Goal: Task Accomplishment & Management: Manage account settings

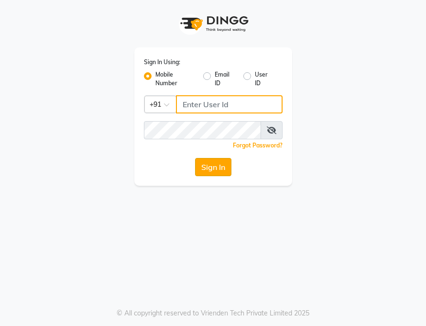
type input "7208521195"
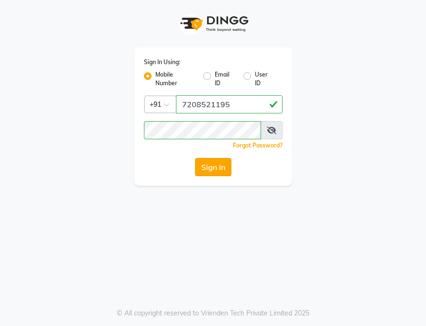
click at [214, 165] on button "Sign In" at bounding box center [213, 167] width 36 height 18
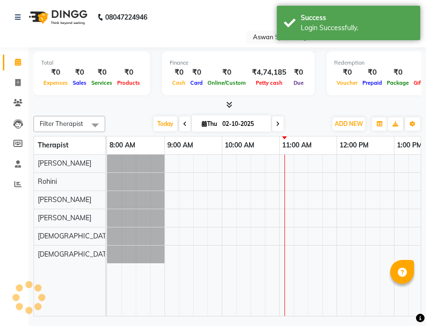
select select "en"
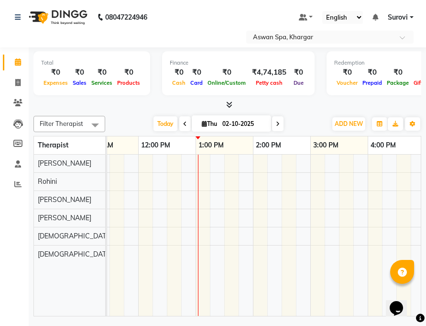
scroll to position [0, 225]
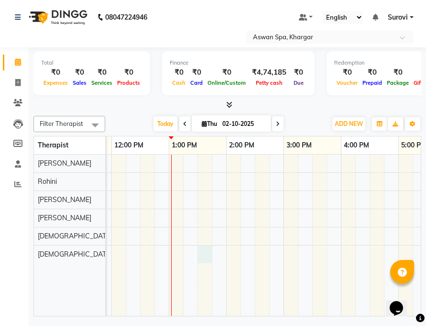
click at [209, 252] on div at bounding box center [255, 234] width 746 height 161
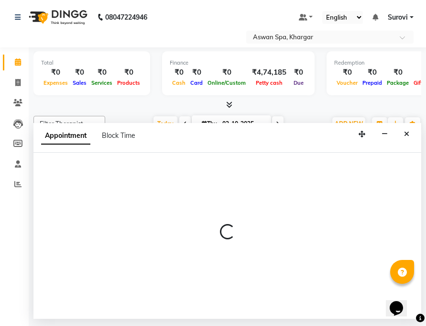
select select "66230"
select select "810"
select select "tentative"
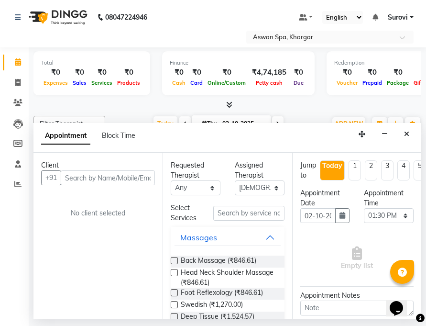
click at [96, 181] on input "text" at bounding box center [108, 177] width 94 height 15
type input "Kajal"
click at [128, 174] on span "Add Client" at bounding box center [135, 177] width 32 height 9
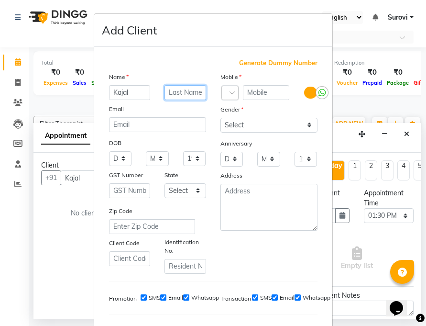
click at [186, 95] on input "text" at bounding box center [186, 92] width 42 height 15
click at [260, 92] on input "text" at bounding box center [266, 92] width 47 height 15
type input "9736734051"
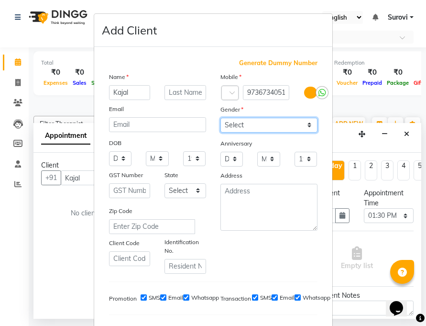
click at [307, 124] on select "Select [DEMOGRAPHIC_DATA] [DEMOGRAPHIC_DATA] Other Prefer Not To Say" at bounding box center [268, 125] width 97 height 15
select select "[DEMOGRAPHIC_DATA]"
click at [220, 118] on select "Select [DEMOGRAPHIC_DATA] [DEMOGRAPHIC_DATA] Other Prefer Not To Say" at bounding box center [268, 125] width 97 height 15
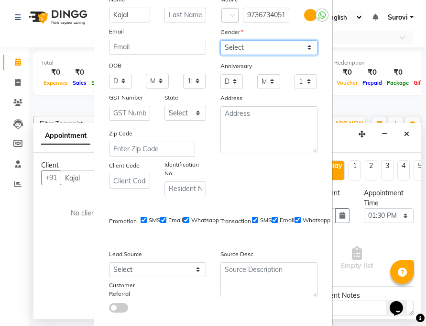
scroll to position [131, 0]
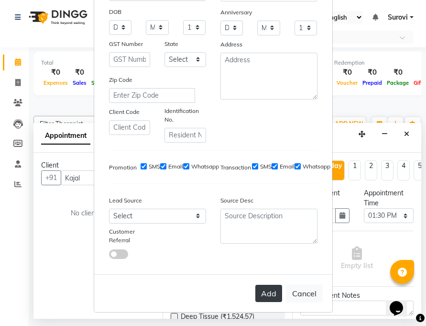
click at [261, 294] on button "Add" at bounding box center [268, 293] width 27 height 17
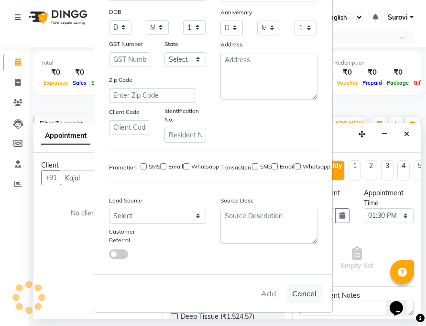
type input "9736734051"
select select
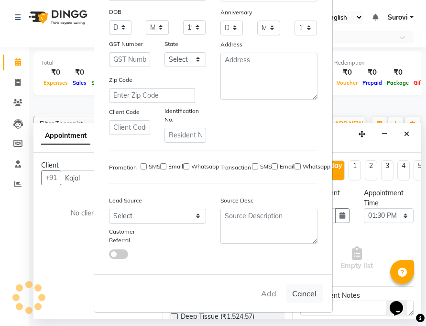
select select
checkbox input "false"
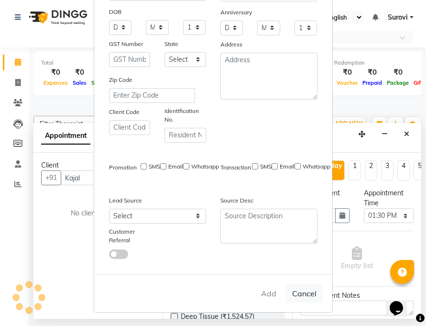
checkbox input "false"
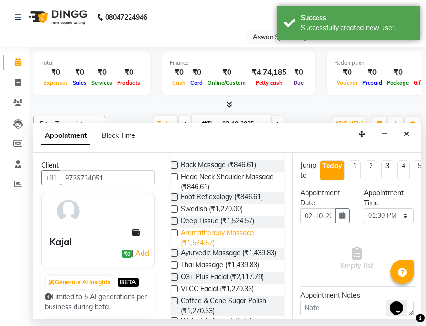
scroll to position [0, 0]
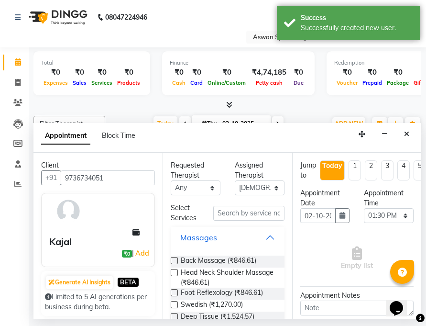
click at [266, 235] on button "Massages" at bounding box center [228, 237] width 106 height 17
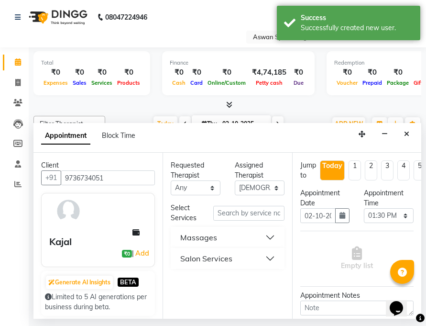
click at [269, 236] on button "Massages" at bounding box center [228, 237] width 106 height 17
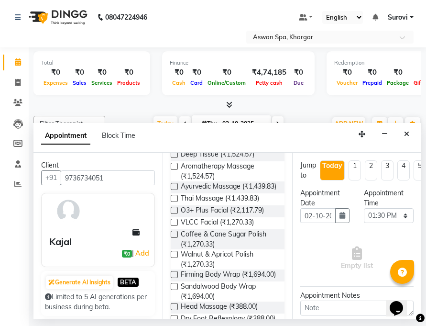
scroll to position [114, 0]
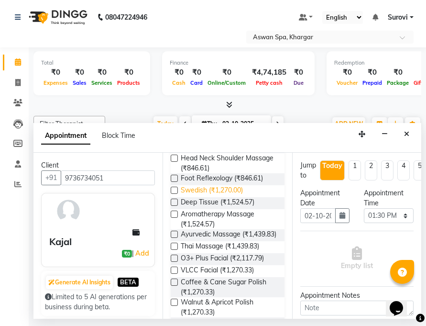
click at [210, 190] on span "Swedish (₹1,270.00)" at bounding box center [212, 191] width 62 height 12
checkbox input "false"
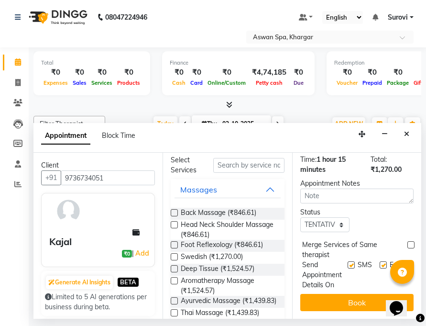
scroll to position [0, 0]
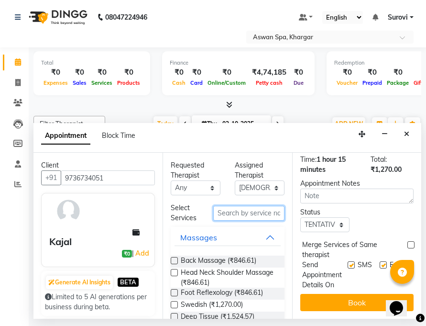
click at [232, 211] on input "text" at bounding box center [248, 213] width 71 height 15
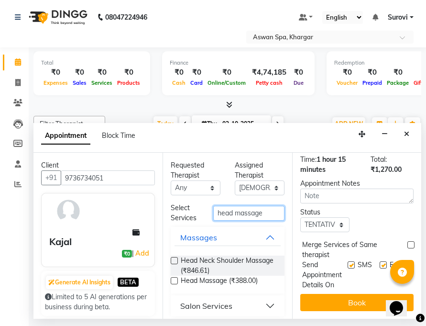
type input "head massage"
click at [261, 307] on button "Salon Services" at bounding box center [228, 305] width 106 height 17
click at [264, 305] on button "Salon Services" at bounding box center [228, 305] width 106 height 17
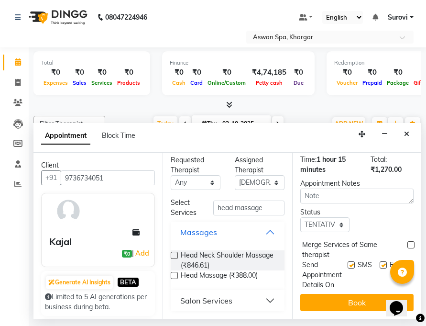
click at [264, 229] on button "Massages" at bounding box center [228, 231] width 106 height 17
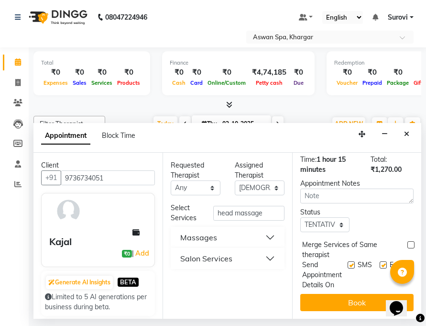
click at [265, 255] on button "Salon Services" at bounding box center [228, 258] width 106 height 17
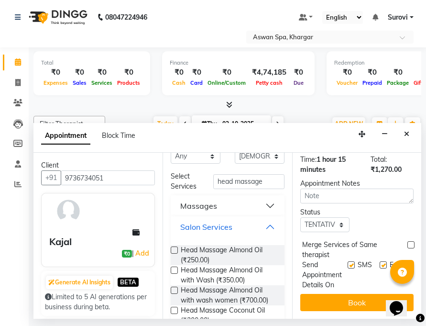
scroll to position [48, 0]
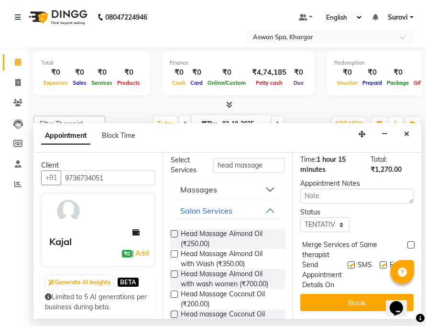
click at [176, 231] on label at bounding box center [174, 233] width 7 height 7
click at [176, 231] on input "checkbox" at bounding box center [174, 234] width 6 height 6
checkbox input "false"
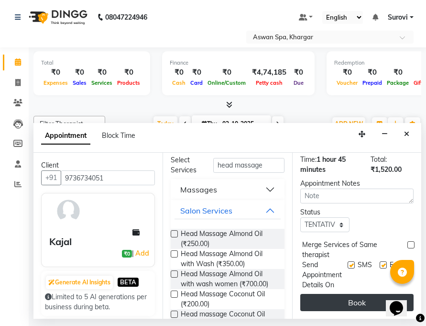
click at [360, 295] on button "Book" at bounding box center [356, 302] width 113 height 17
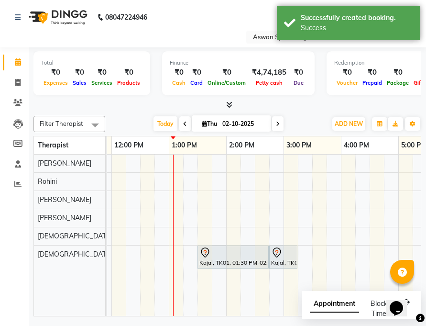
click at [216, 254] on div at bounding box center [232, 252] width 67 height 11
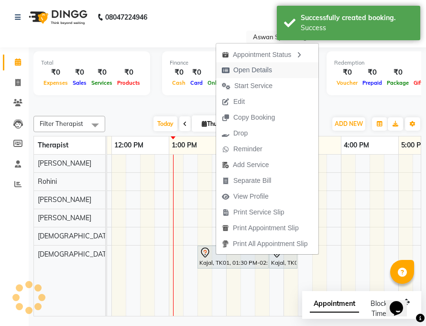
click at [268, 69] on span "Open Details" at bounding box center [252, 70] width 39 height 10
select select "7"
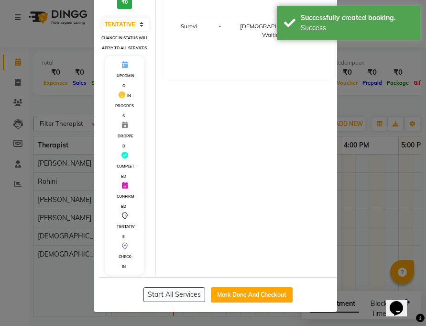
scroll to position [0, 0]
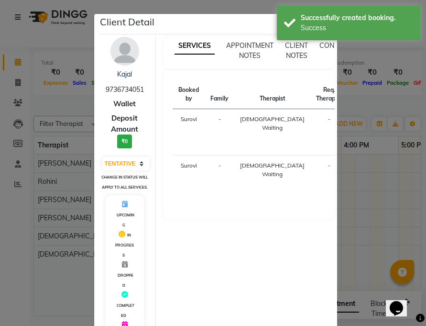
click at [380, 231] on ngb-modal-window "Client Detail Kajal 9736734051 Wallet Deposit Amount ₹0 Select IN SERVICE CONFI…" at bounding box center [213, 163] width 426 height 326
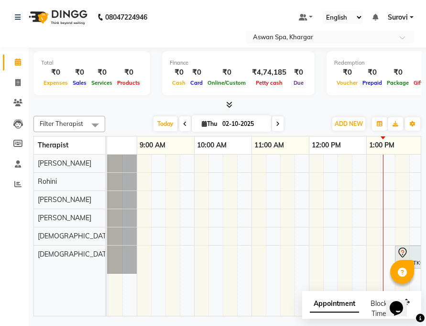
scroll to position [0, 271]
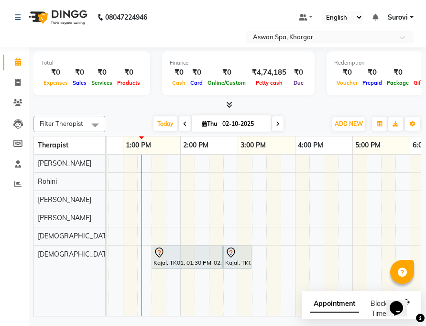
click at [189, 261] on div "Kajal, TK01, 01:30 PM-02:45 PM, [DEMOGRAPHIC_DATA]" at bounding box center [187, 257] width 69 height 20
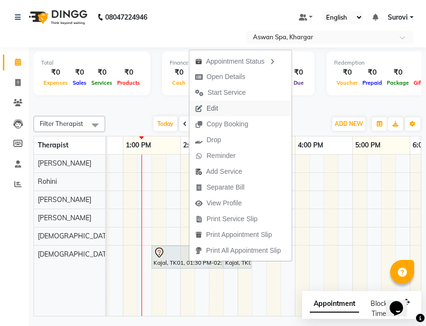
click at [226, 109] on button "Edit" at bounding box center [240, 108] width 102 height 16
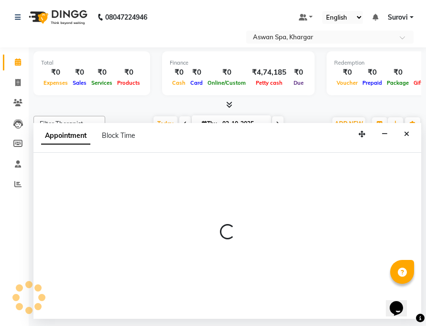
select select "tentative"
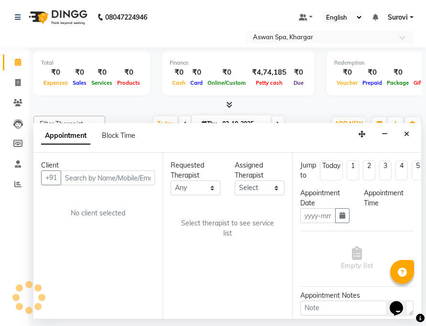
type input "02-10-2025"
select select "66230"
select select "810"
select select "3733"
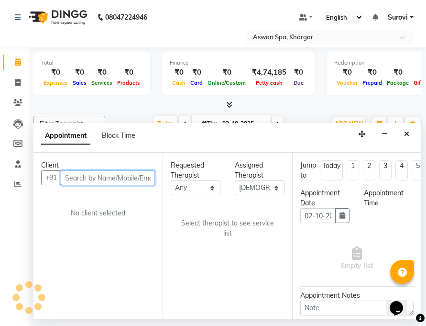
select select "3733"
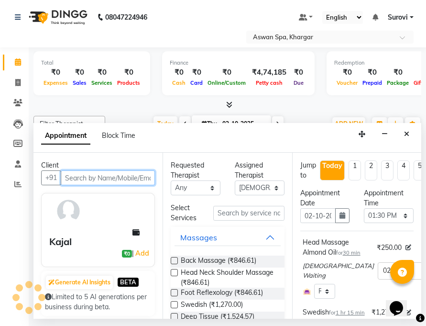
scroll to position [0, 287]
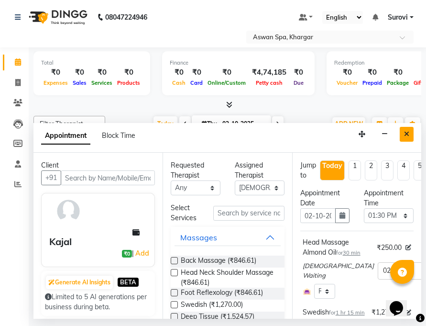
click at [407, 134] on icon "Close" at bounding box center [406, 134] width 5 height 7
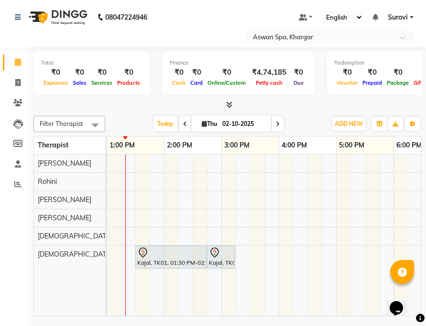
click at [193, 255] on div at bounding box center [170, 252] width 67 height 11
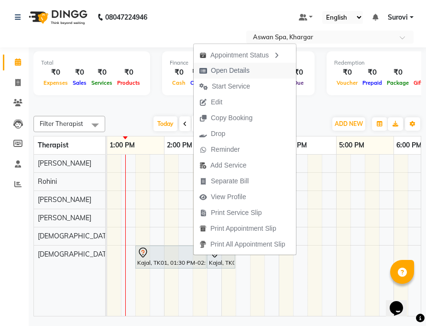
click at [252, 71] on span "Open Details" at bounding box center [225, 71] width 62 height 16
select select "7"
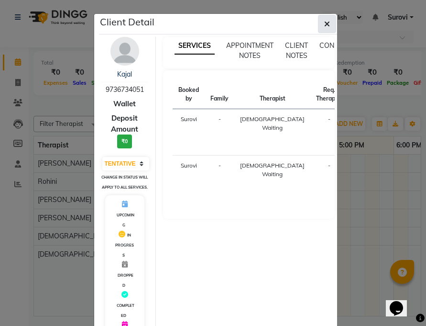
click at [328, 25] on button "button" at bounding box center [327, 24] width 18 height 18
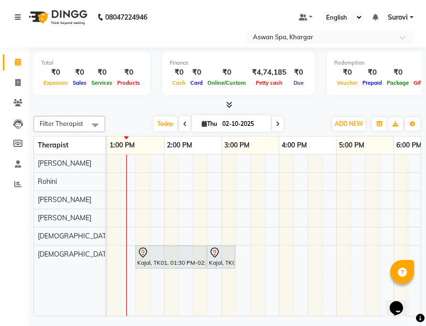
click at [146, 253] on icon at bounding box center [142, 252] width 11 height 11
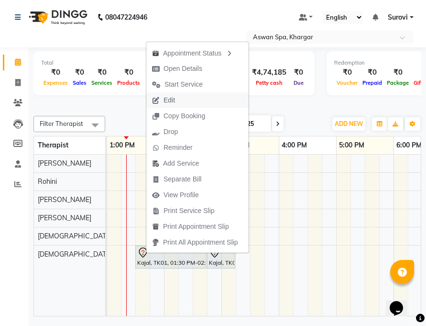
click at [209, 99] on button "Edit" at bounding box center [197, 100] width 102 height 16
select select "tentative"
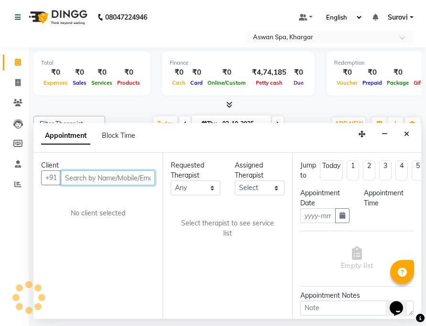
type input "02-10-2025"
select select "66230"
select select "810"
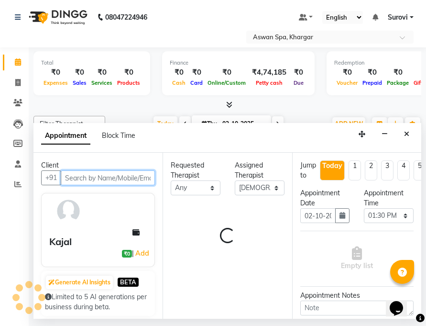
select select "3733"
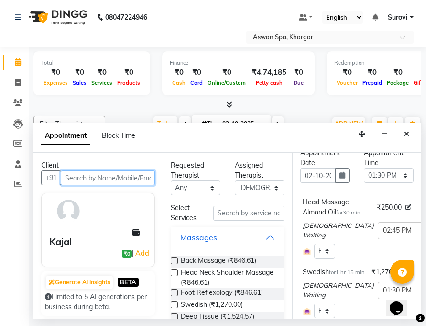
scroll to position [0, 0]
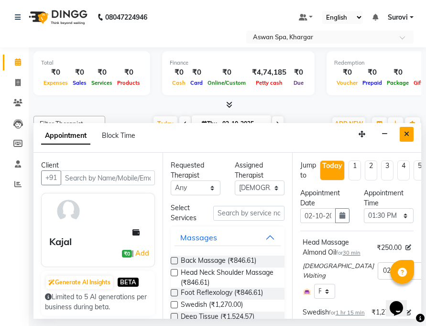
click at [409, 131] on icon "Close" at bounding box center [406, 134] width 5 height 7
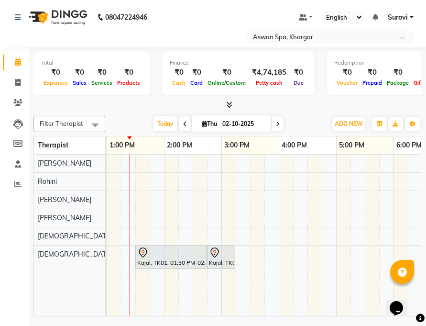
click at [147, 254] on icon at bounding box center [142, 252] width 11 height 11
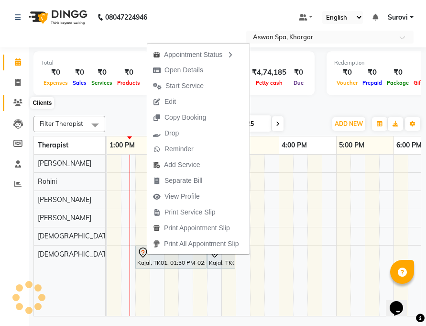
click at [19, 101] on icon at bounding box center [17, 102] width 9 height 7
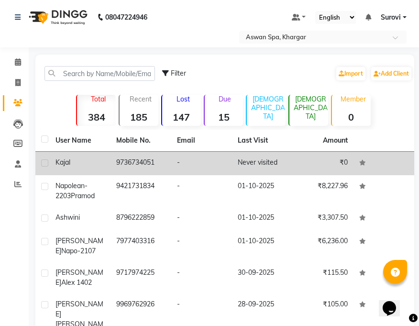
click at [64, 160] on span "Kajal" at bounding box center [62, 162] width 15 height 9
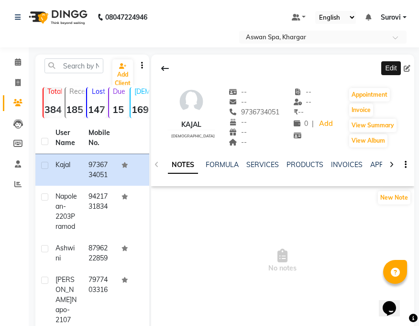
click at [409, 66] on icon at bounding box center [407, 68] width 7 height 7
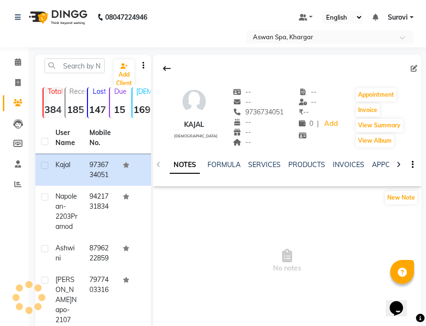
select select "[DEMOGRAPHIC_DATA]"
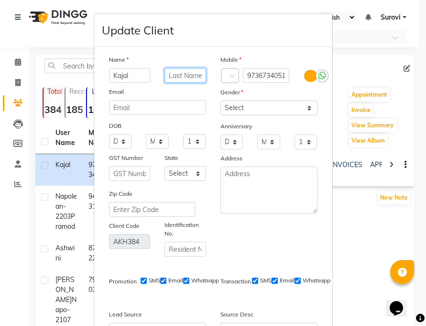
click at [191, 74] on input "text" at bounding box center [186, 75] width 42 height 15
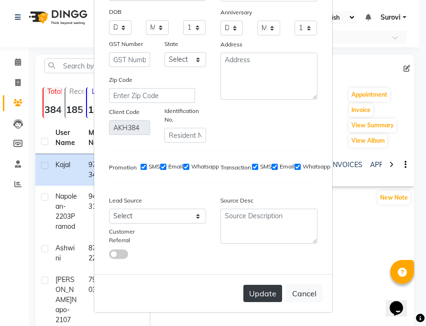
type input "Napo - 2501"
click at [260, 296] on button "Update" at bounding box center [262, 293] width 39 height 17
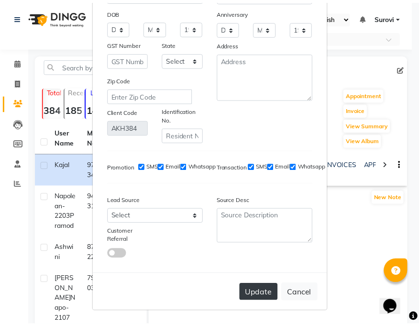
scroll to position [0, 0]
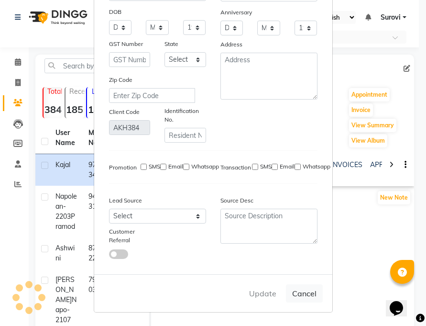
select select
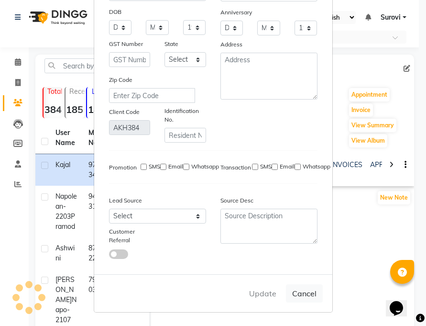
select select
checkbox input "false"
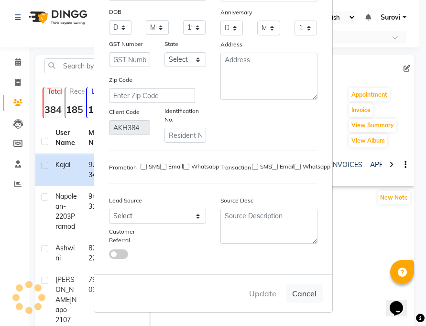
checkbox input "false"
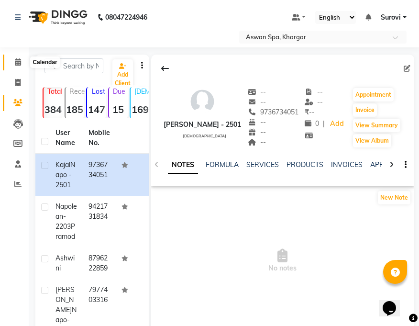
click at [21, 60] on icon at bounding box center [18, 61] width 6 height 7
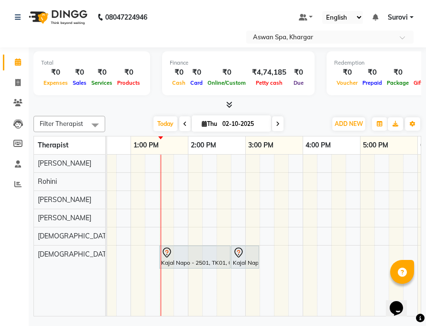
click at [167, 256] on icon at bounding box center [166, 252] width 11 height 11
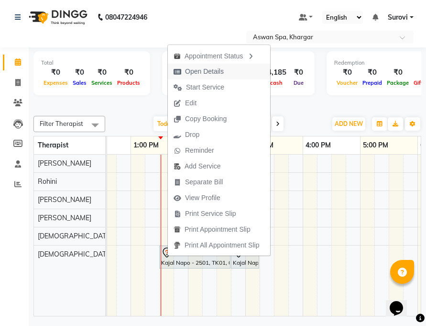
click at [222, 70] on span "Open Details" at bounding box center [204, 71] width 39 height 10
select select "7"
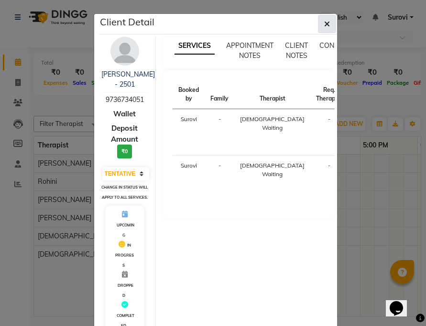
click at [324, 25] on icon "button" at bounding box center [327, 24] width 6 height 8
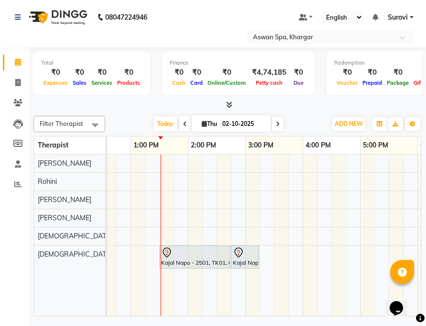
click at [237, 259] on div "Kajal Napo - 2501, TK01, 02:45 PM-03:15 PM, Head Massage Almond Oil" at bounding box center [245, 257] width 26 height 20
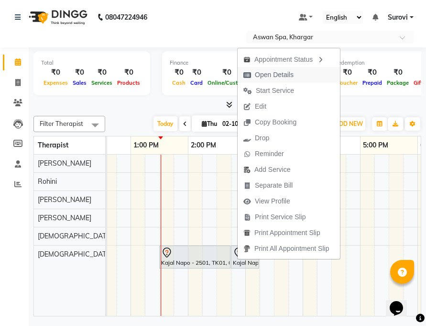
click at [292, 74] on span "Open Details" at bounding box center [274, 75] width 39 height 10
select select "7"
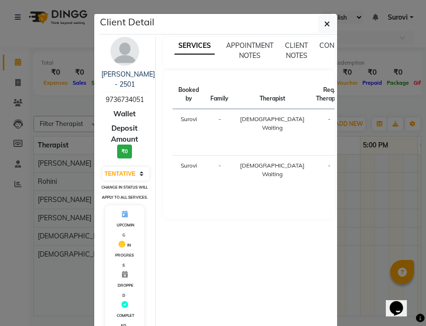
click at [324, 21] on icon "button" at bounding box center [327, 24] width 6 height 8
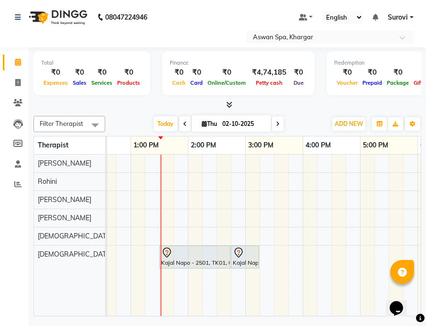
click at [174, 256] on div at bounding box center [194, 252] width 67 height 11
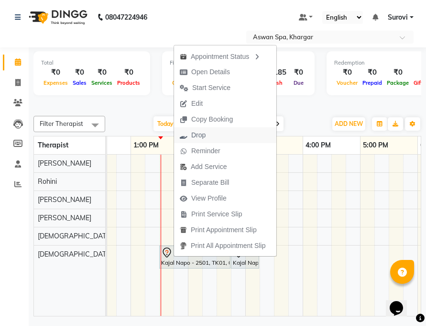
click at [208, 135] on span "Drop" at bounding box center [192, 135] width 37 height 16
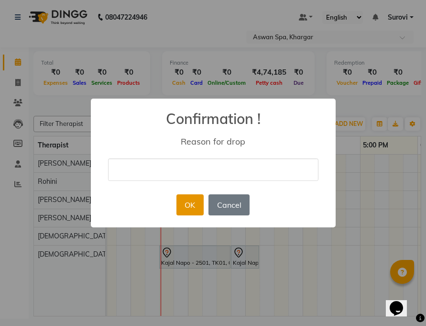
click at [200, 206] on button "OK" at bounding box center [189, 204] width 27 height 21
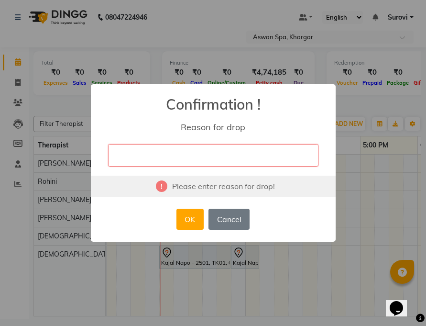
click at [198, 152] on input "text" at bounding box center [213, 155] width 210 height 22
type input "cancel by client"
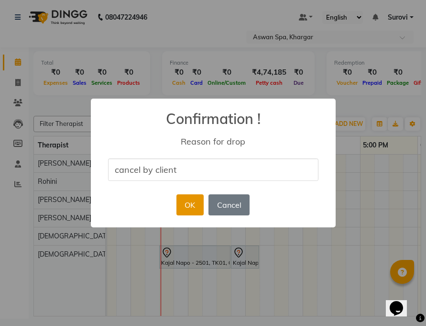
click at [191, 203] on button "OK" at bounding box center [189, 204] width 27 height 21
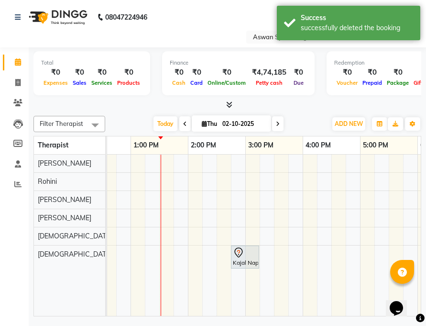
click at [247, 251] on div at bounding box center [245, 252] width 24 height 11
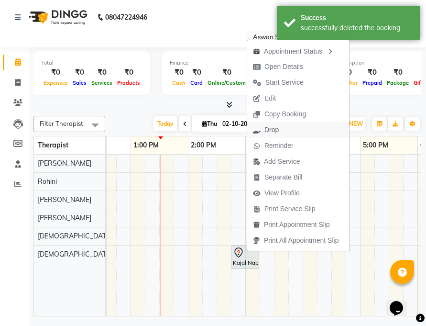
click at [279, 129] on span "Drop" at bounding box center [265, 130] width 37 height 16
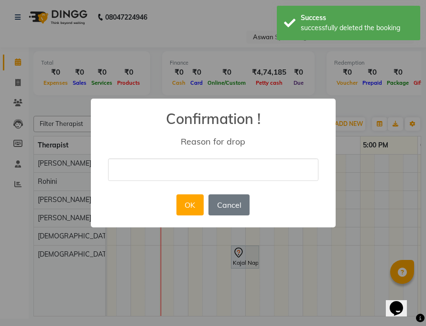
click at [224, 173] on input "text" at bounding box center [213, 169] width 210 height 22
type input "cancel by client"
click at [195, 209] on button "OK" at bounding box center [189, 204] width 27 height 21
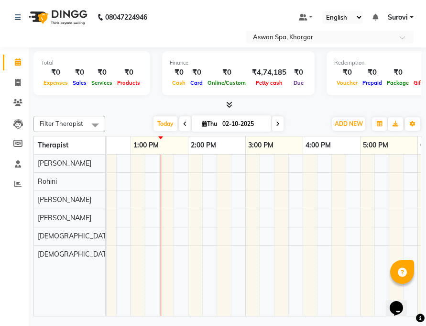
click at [185, 238] on div at bounding box center [217, 234] width 746 height 161
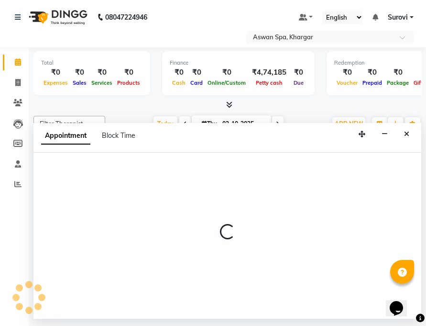
select select "66229"
select select "tentative"
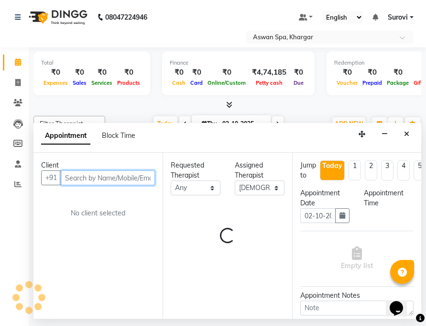
select select "825"
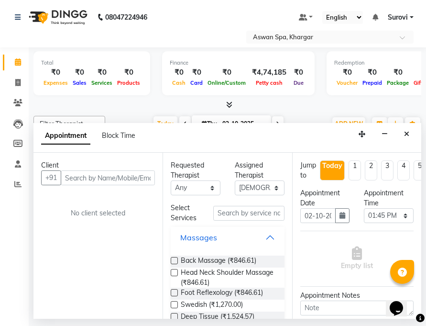
click at [261, 236] on button "Massages" at bounding box center [228, 237] width 106 height 17
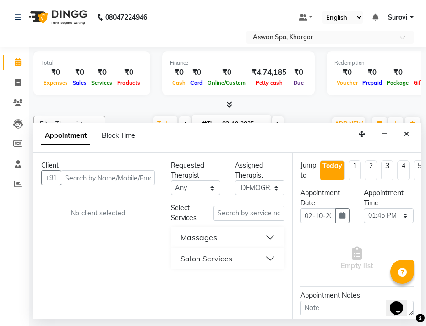
click at [272, 257] on button "Salon Services" at bounding box center [228, 258] width 106 height 17
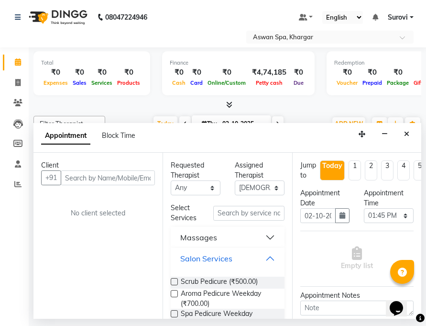
click at [272, 257] on button "Salon Services" at bounding box center [228, 258] width 106 height 17
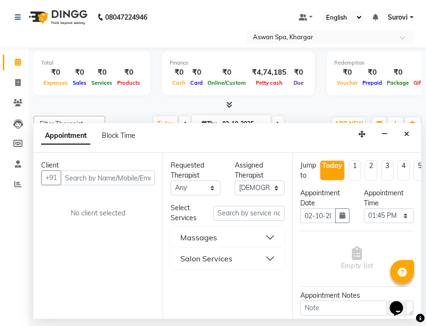
click at [267, 238] on button "Massages" at bounding box center [228, 237] width 106 height 17
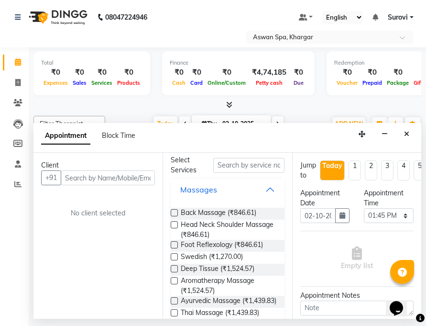
scroll to position [96, 0]
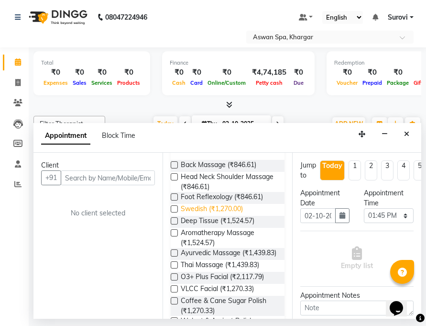
click at [212, 209] on span "Swedish (₹1,270.00)" at bounding box center [212, 210] width 62 height 12
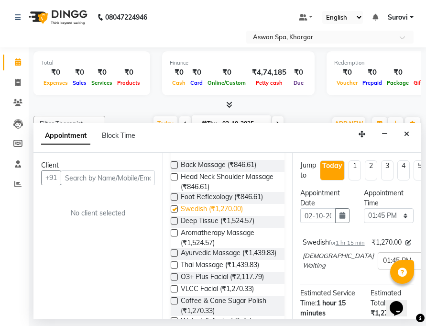
checkbox input "false"
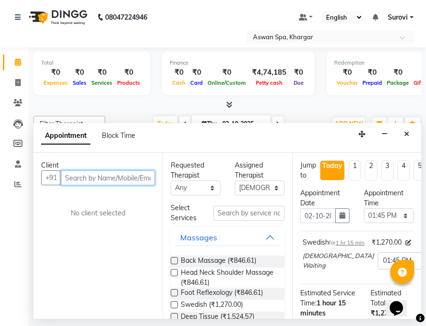
click at [144, 176] on input "text" at bounding box center [108, 177] width 94 height 15
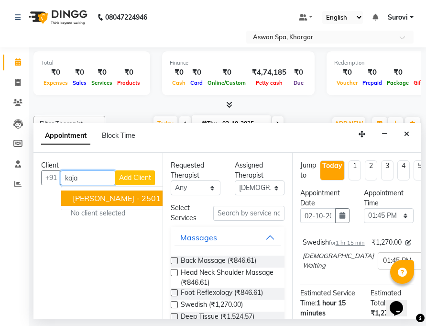
click at [163, 199] on ngb-highlight "9736734051" at bounding box center [187, 198] width 48 height 10
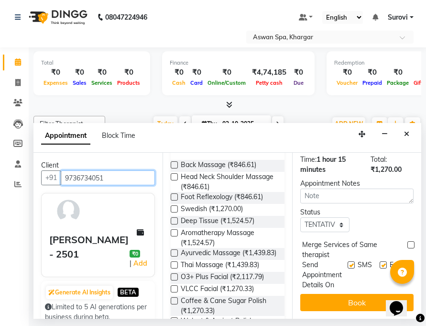
scroll to position [161, 0]
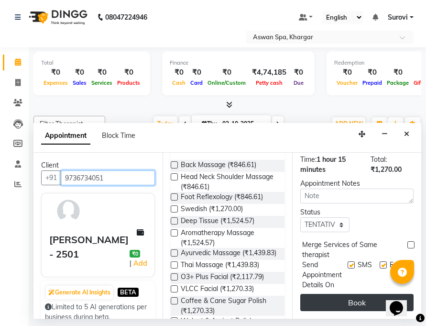
type input "9736734051"
click at [362, 294] on button "Book" at bounding box center [356, 302] width 113 height 17
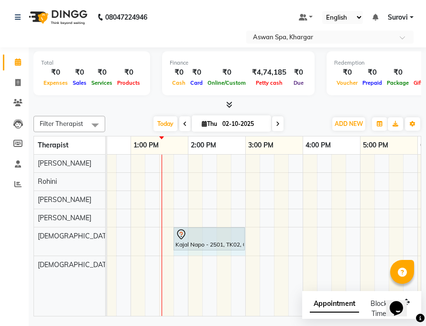
drag, startPoint x: 244, startPoint y: 240, endPoint x: 234, endPoint y: 235, distance: 11.1
drag, startPoint x: 243, startPoint y: 238, endPoint x: 237, endPoint y: 236, distance: 7.0
click at [253, 238] on div "Kajal Napo - 2501, TK02, 01:45 PM-03:00 PM, Swedish" at bounding box center [217, 234] width 746 height 161
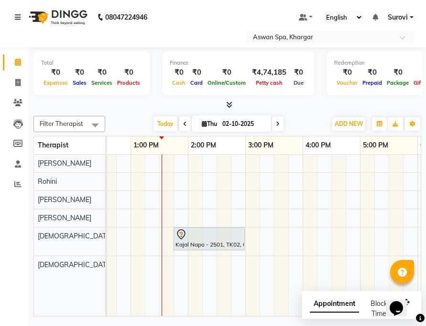
select select "66229"
select select "tentative"
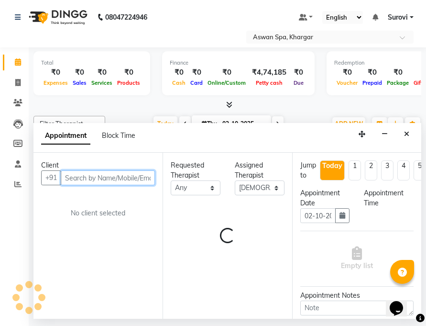
select select "900"
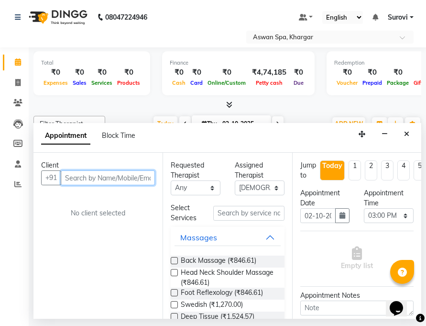
click at [137, 175] on input "text" at bounding box center [108, 177] width 94 height 15
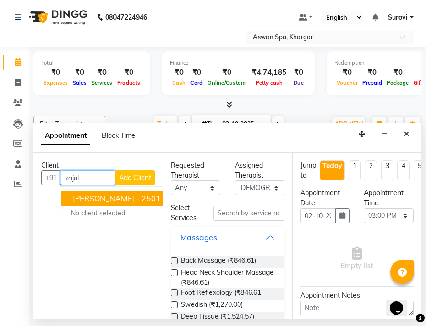
click at [138, 197] on span "[PERSON_NAME] - 2501" at bounding box center [117, 198] width 88 height 10
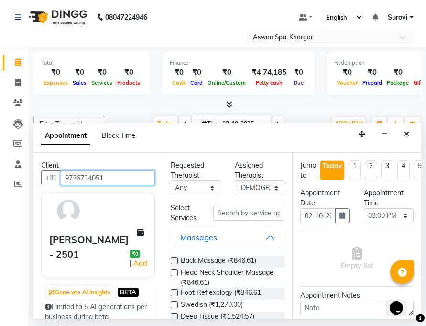
type input "9736734051"
click at [259, 232] on button "Massages" at bounding box center [228, 237] width 106 height 17
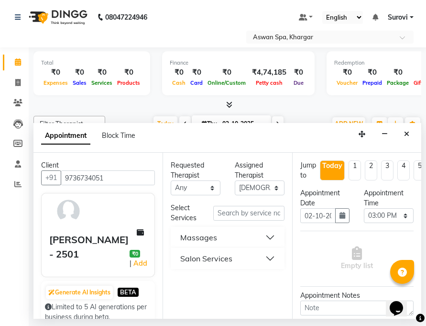
click at [272, 256] on button "Salon Services" at bounding box center [228, 258] width 106 height 17
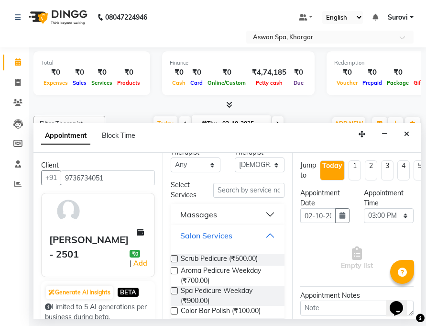
scroll to position [0, 0]
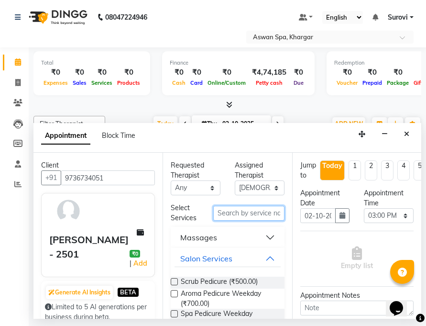
click at [238, 215] on input "text" at bounding box center [248, 213] width 71 height 15
type input "s"
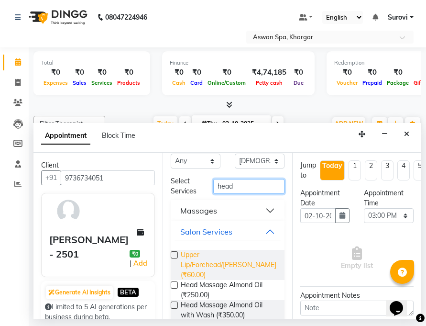
scroll to position [48, 0]
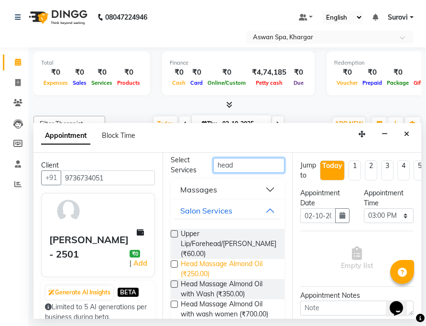
type input "head"
click at [182, 259] on span "Head Massage Almond Oil (₹250.00)" at bounding box center [229, 269] width 96 height 20
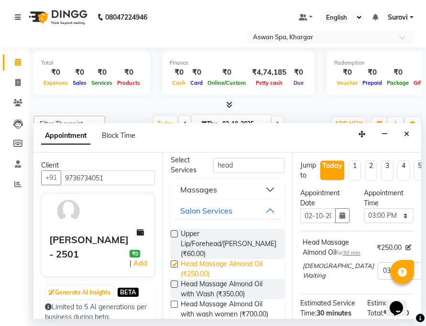
checkbox input "false"
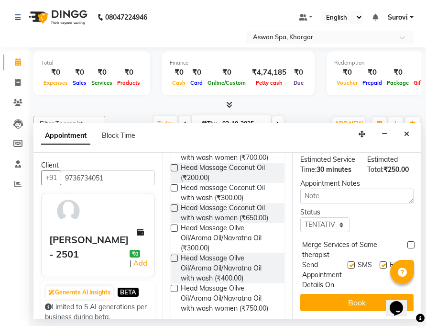
scroll to position [151, 0]
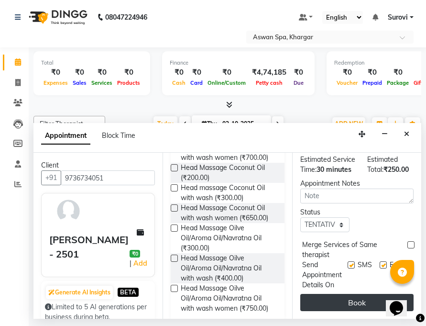
click at [355, 295] on button "Book" at bounding box center [356, 302] width 113 height 17
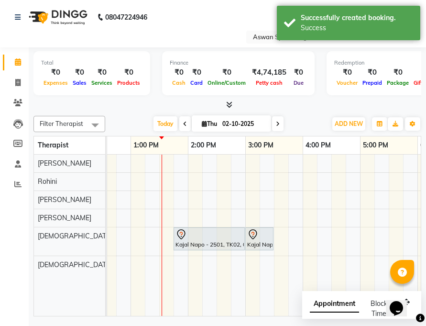
click at [253, 248] on div "Kajal Napo - 2501, TK03, 03:00 PM-03:30 PM, Head Massage Almond Oil" at bounding box center [259, 239] width 26 height 20
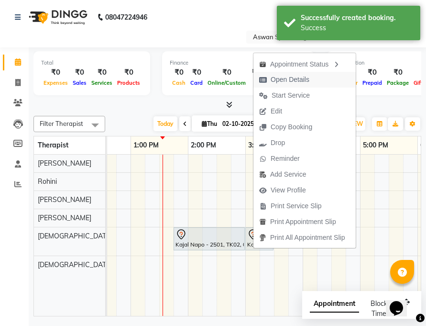
click at [286, 77] on span "Open Details" at bounding box center [290, 80] width 39 height 10
select select "7"
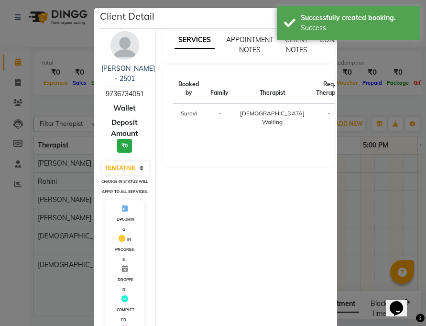
scroll to position [0, 0]
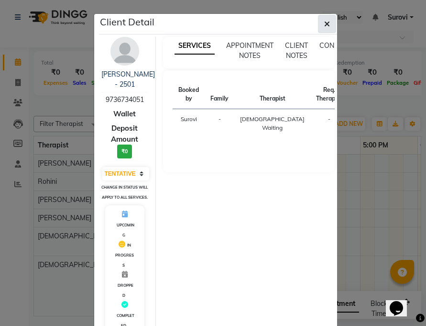
click at [324, 21] on icon "button" at bounding box center [327, 24] width 6 height 8
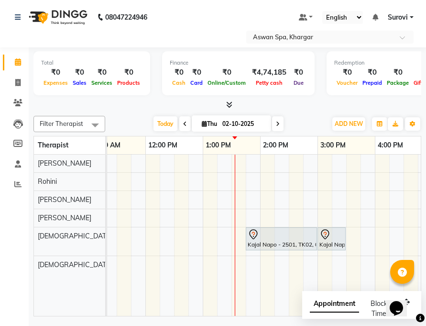
scroll to position [0, 279]
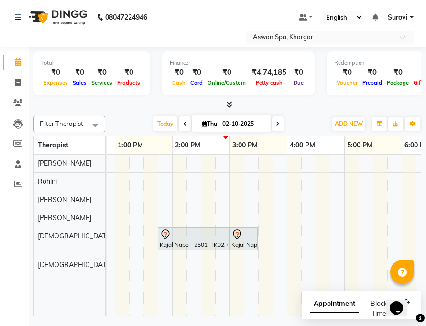
click at [210, 240] on div "Kajal Napo - 2501, TK02, 01:45 PM-03:00 PM, Swedish" at bounding box center [193, 239] width 69 height 20
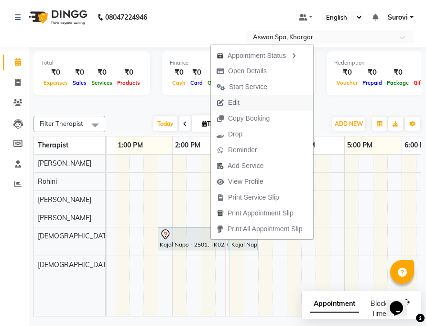
click at [248, 101] on button "Edit" at bounding box center [262, 103] width 102 height 16
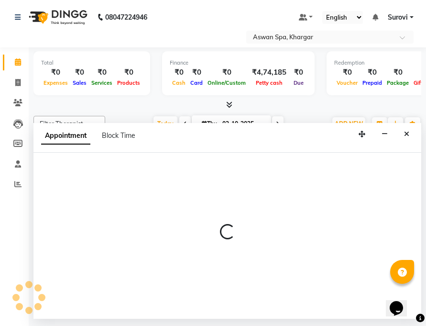
select select "tentative"
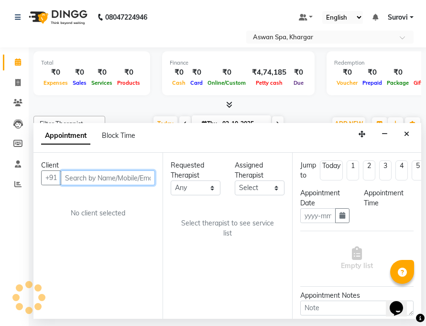
type input "02-10-2025"
select select "66229"
select select "825"
select select "3733"
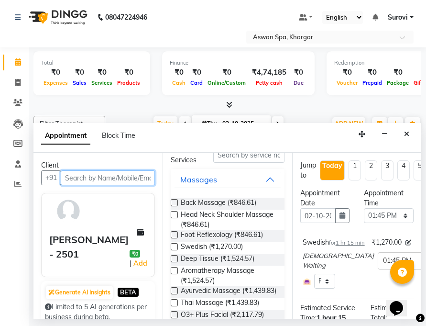
scroll to position [0, 0]
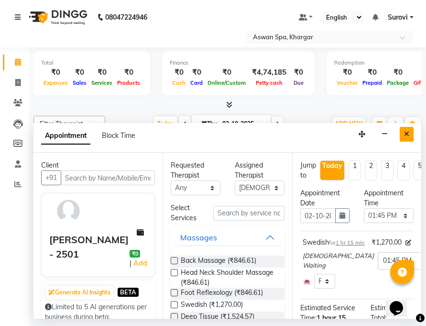
click at [404, 132] on icon "Close" at bounding box center [406, 134] width 5 height 7
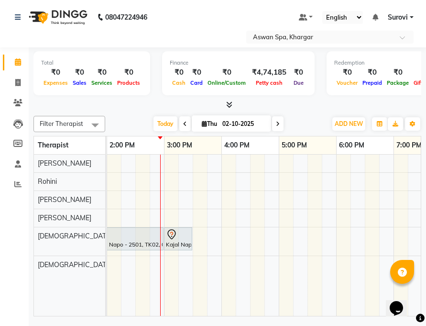
click at [119, 232] on div at bounding box center [127, 234] width 67 height 11
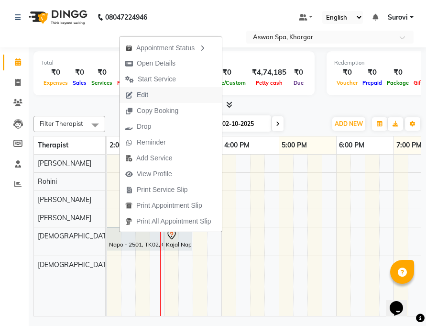
click at [153, 96] on span "Edit" at bounding box center [137, 95] width 34 height 16
select select "tentative"
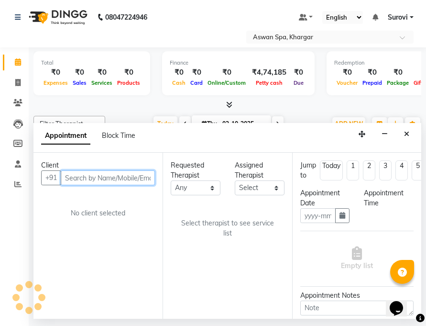
type input "02-10-2025"
select select "825"
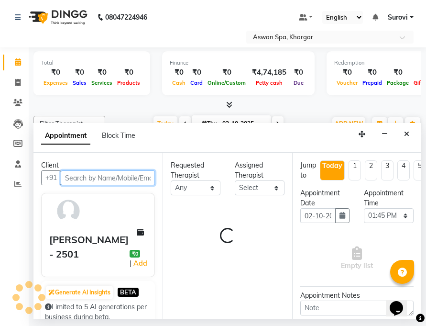
select select "66229"
select select "3733"
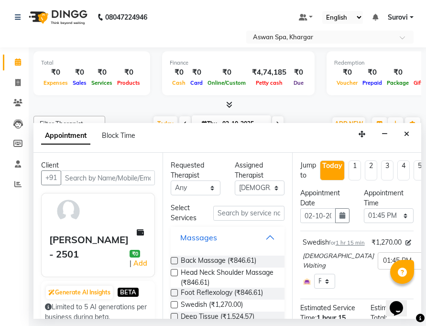
click at [264, 236] on button "Massages" at bounding box center [228, 237] width 106 height 17
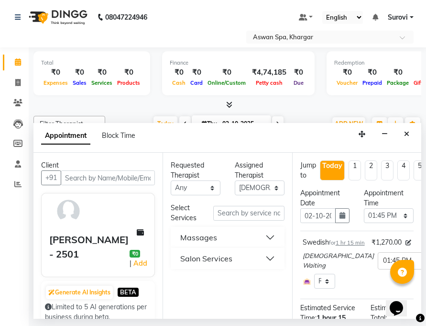
click at [272, 257] on button "Salon Services" at bounding box center [228, 258] width 106 height 17
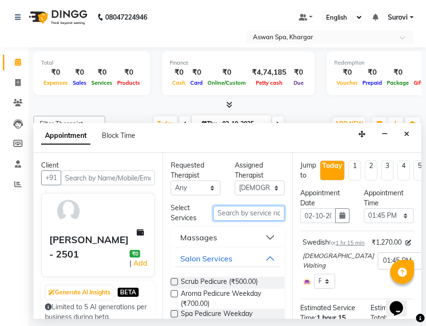
click at [250, 210] on input "text" at bounding box center [248, 213] width 71 height 15
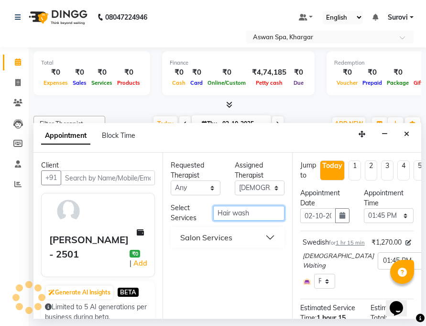
type input "Hair wash"
click at [268, 239] on button "Salon Services" at bounding box center [228, 237] width 106 height 17
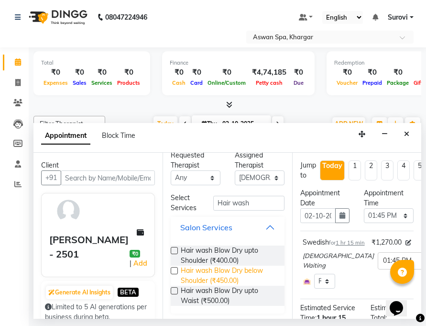
scroll to position [12, 0]
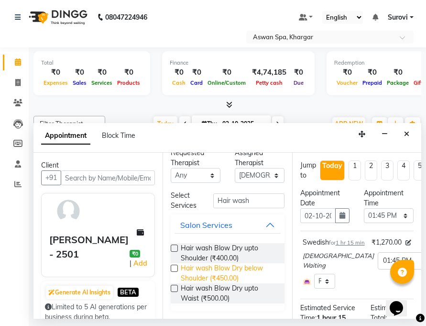
click at [215, 269] on span "Hair wash Blow Dry below Shoulder (₹450.00)" at bounding box center [229, 273] width 96 height 20
checkbox input "false"
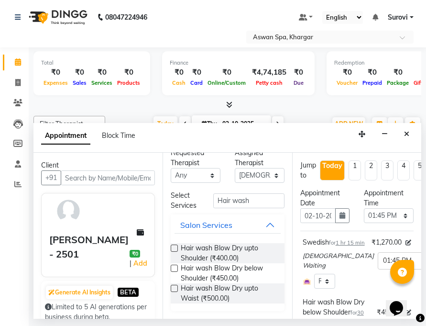
scroll to position [187, 0]
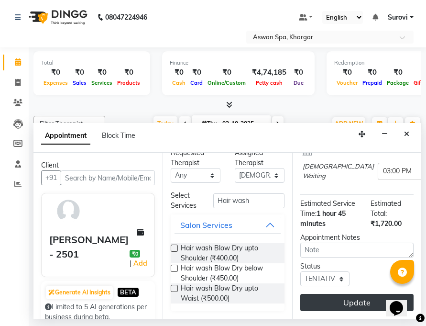
click at [340, 294] on button "Update" at bounding box center [356, 302] width 113 height 17
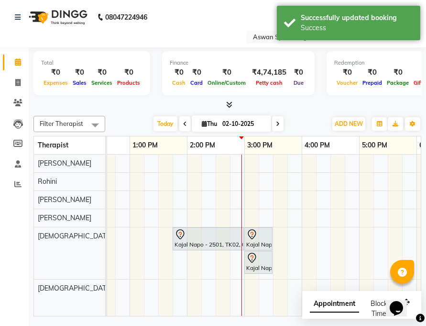
scroll to position [0, 227]
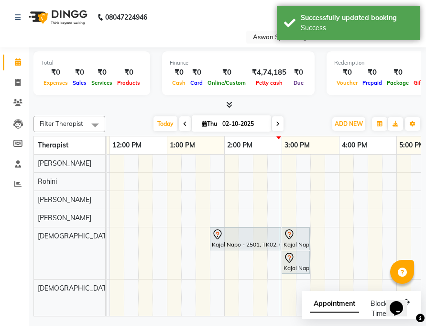
click at [215, 241] on div "Kajal Napo - 2501, TK02, 01:45 PM-03:00 PM, Swedish" at bounding box center [245, 239] width 69 height 20
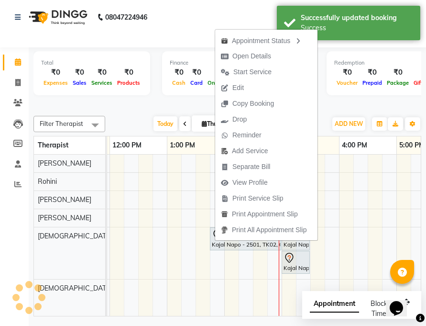
click at [373, 220] on td at bounding box center [375, 234] width 14 height 161
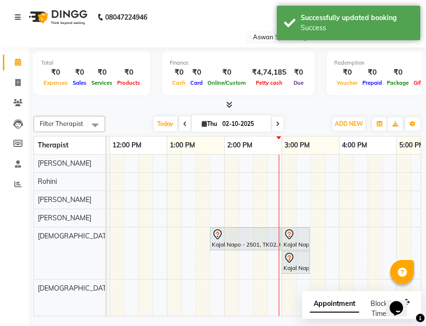
click at [298, 235] on div at bounding box center [296, 234] width 24 height 11
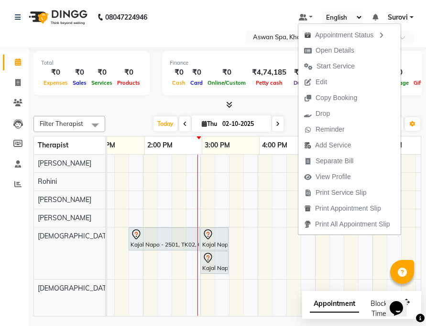
scroll to position [0, 308]
click at [150, 237] on div at bounding box center [164, 234] width 67 height 11
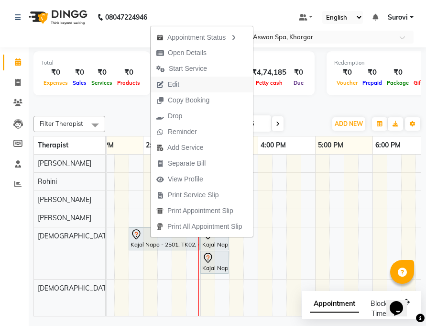
click at [191, 80] on button "Edit" at bounding box center [202, 85] width 102 height 16
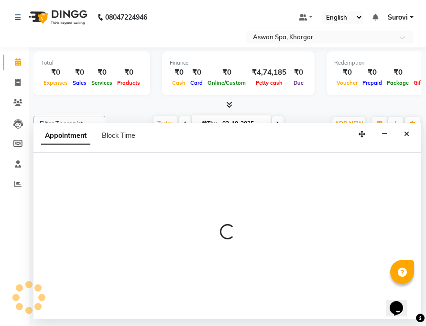
select select "tentative"
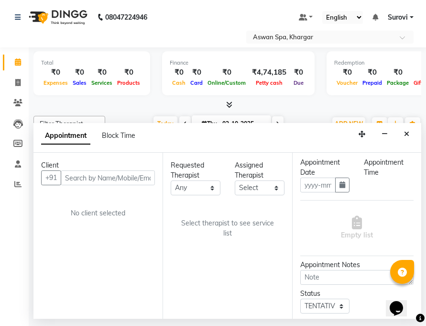
scroll to position [66, 0]
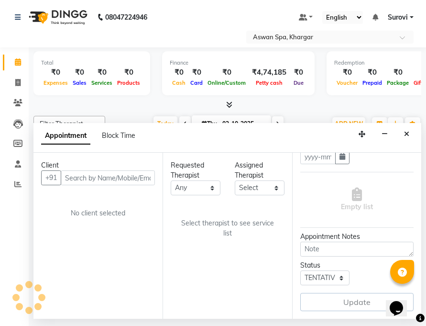
type input "02-10-2025"
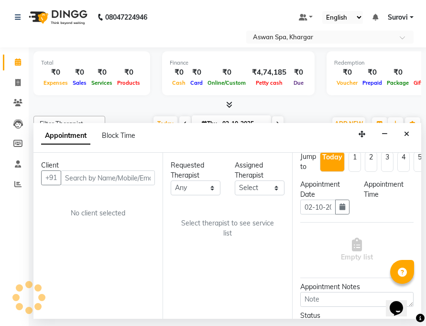
select select "66229"
select select "825"
select select "3733"
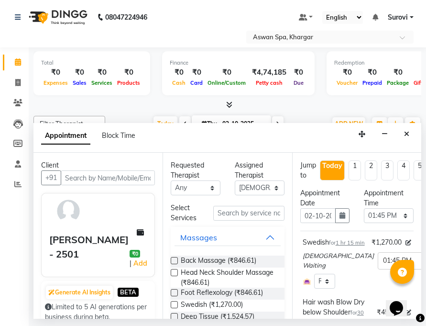
scroll to position [48, 0]
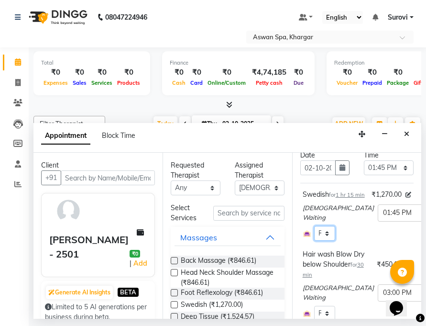
click at [325, 241] on select "Select Room Floor" at bounding box center [324, 233] width 21 height 15
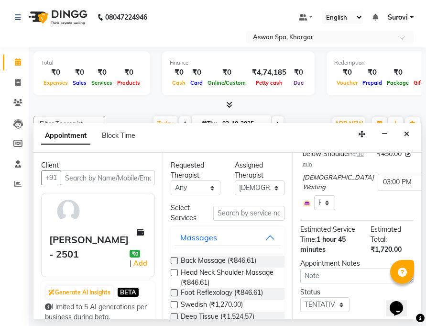
scroll to position [143, 0]
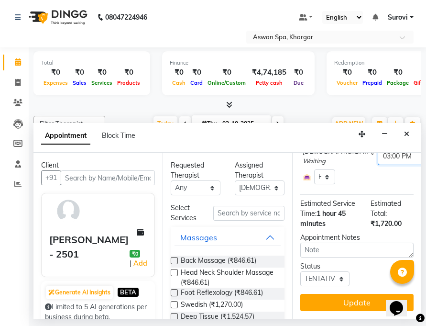
scroll to position [201, 0]
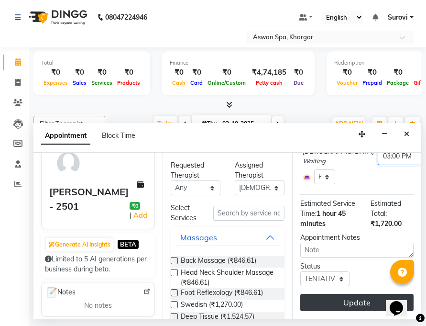
click at [361, 297] on button "Update" at bounding box center [356, 302] width 113 height 17
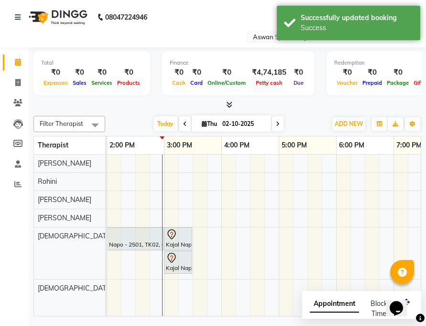
click at [142, 239] on div at bounding box center [127, 234] width 67 height 11
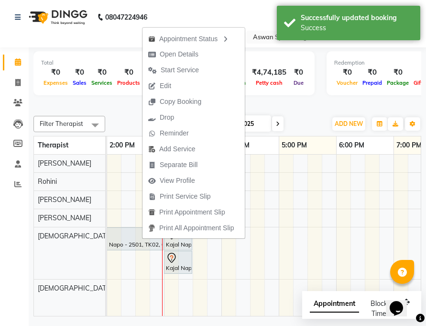
scroll to position [0, 275]
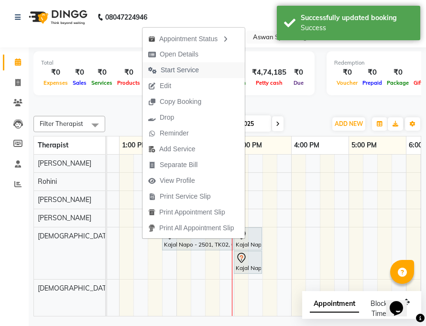
click at [198, 69] on span "Start Service" at bounding box center [180, 70] width 38 height 10
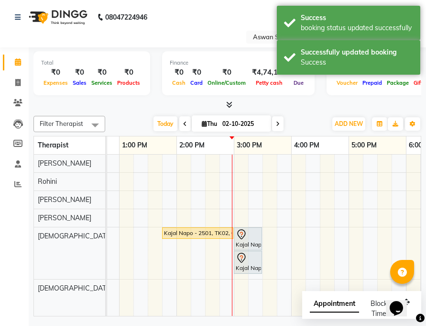
click at [209, 232] on div "Kajal Napo - 2501, TK02, 01:45 PM-03:00 PM, Swedish" at bounding box center [197, 233] width 69 height 9
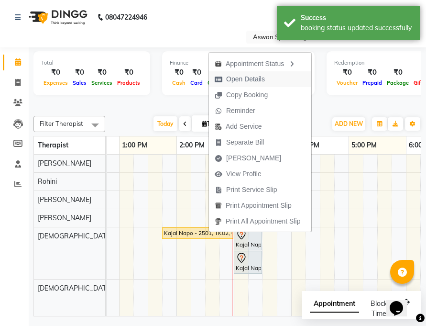
click at [255, 82] on span "Open Details" at bounding box center [245, 79] width 39 height 10
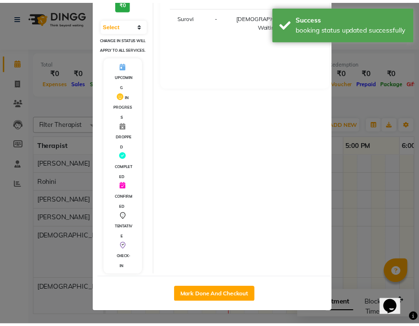
scroll to position [149, 0]
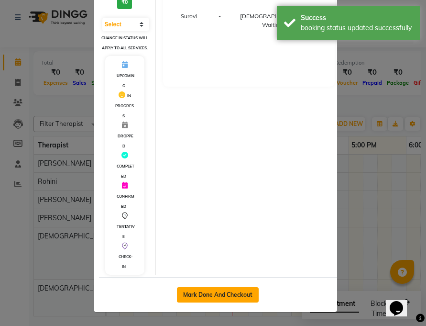
click at [221, 294] on button "Mark Done And Checkout" at bounding box center [218, 294] width 82 height 15
select select "service"
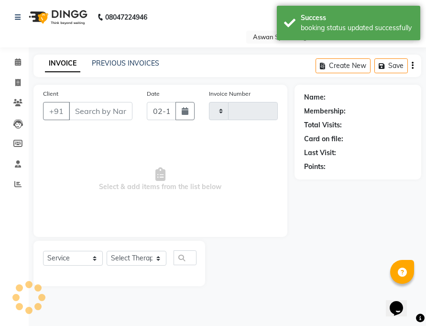
type input "0701"
select select "7449"
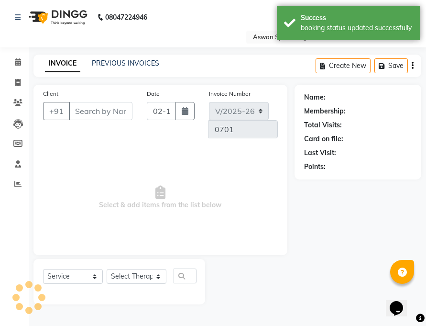
type input "9736734051"
select select "66229"
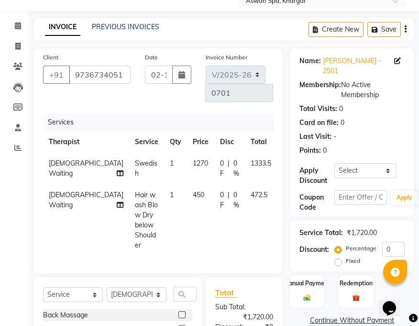
scroll to position [58, 0]
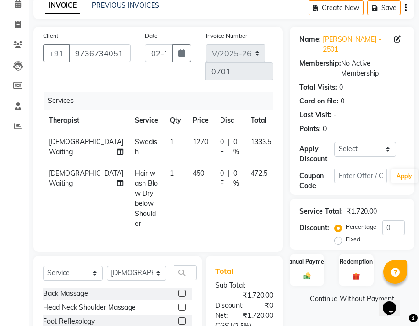
click at [214, 121] on th "Disc" at bounding box center [229, 121] width 31 height 22
click at [233, 140] on span "0 %" at bounding box center [236, 147] width 6 height 20
select select "66229"
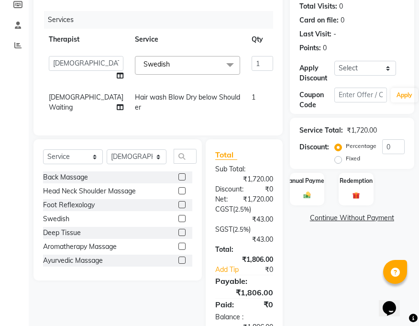
scroll to position [143, 0]
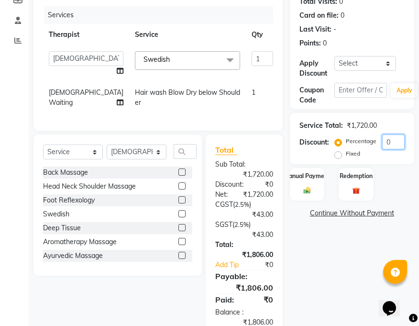
drag, startPoint x: 396, startPoint y: 133, endPoint x: 386, endPoint y: 136, distance: 10.0
click at [386, 136] on input "0" at bounding box center [393, 141] width 22 height 15
type input "2"
type input "25.4"
type input "2"
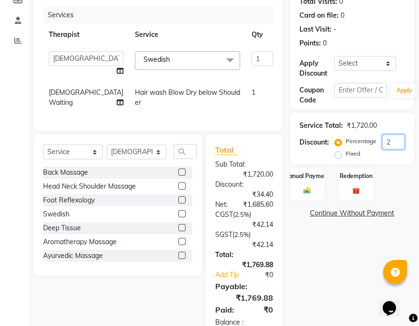
type input "25"
type input "317.5"
type input "25"
click at [355, 237] on div "Name: [PERSON_NAME] - 2501 Membership: No Active Membership Total Visits: 0 Car…" at bounding box center [356, 144] width 132 height 406
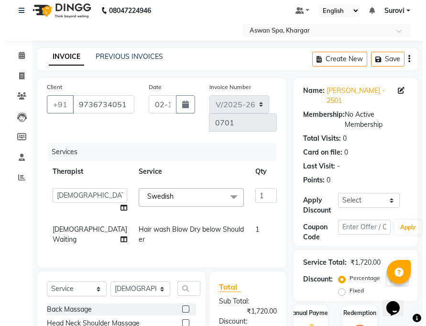
scroll to position [0, 0]
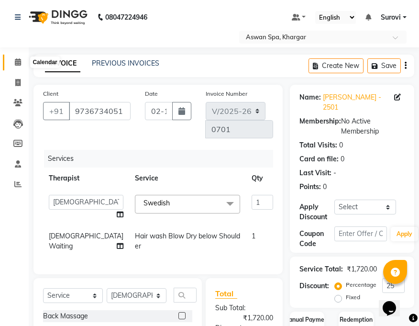
click at [20, 59] on icon at bounding box center [18, 61] width 6 height 7
click at [20, 62] on icon at bounding box center [18, 61] width 6 height 7
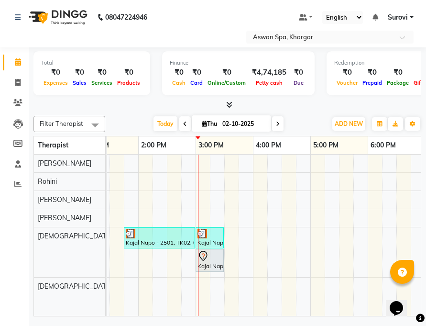
scroll to position [0, 314]
click at [201, 254] on icon at bounding box center [202, 255] width 3 height 4
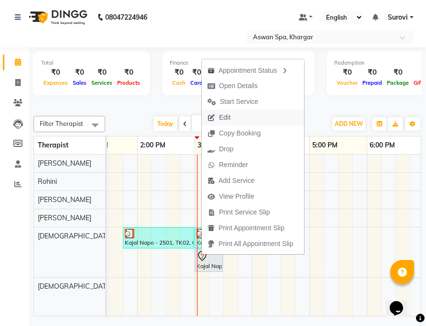
click at [228, 118] on span "Edit" at bounding box center [224, 117] width 11 height 10
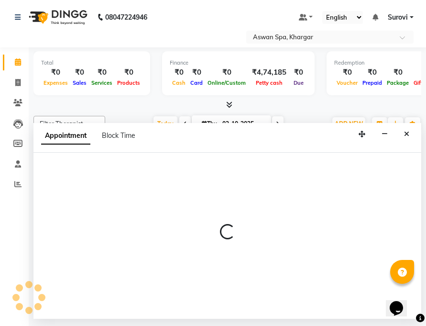
select select "tentative"
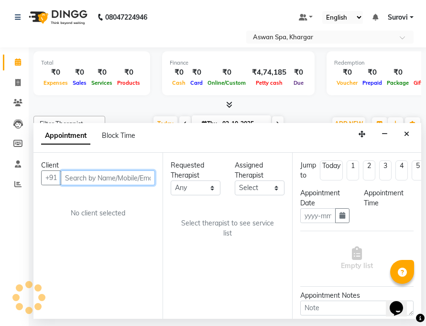
type input "02-10-2025"
select select "900"
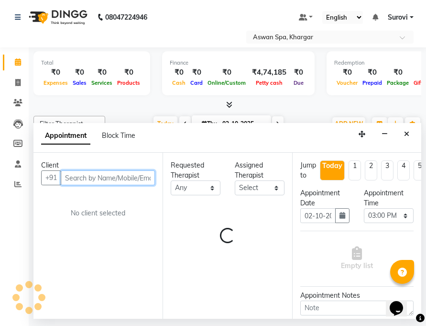
select select "66229"
select select "3733"
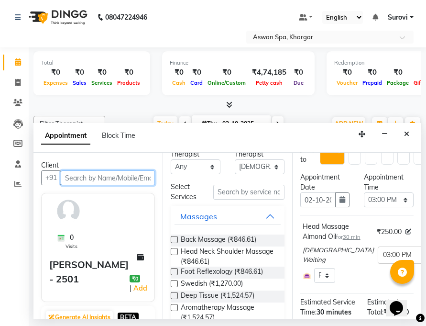
scroll to position [0, 0]
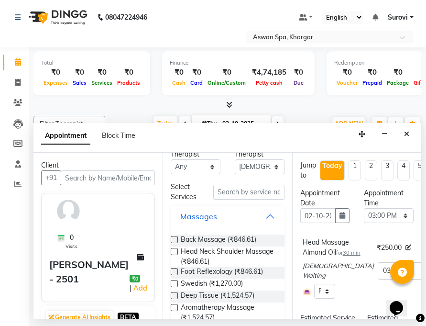
click at [263, 216] on button "Massages" at bounding box center [228, 216] width 106 height 17
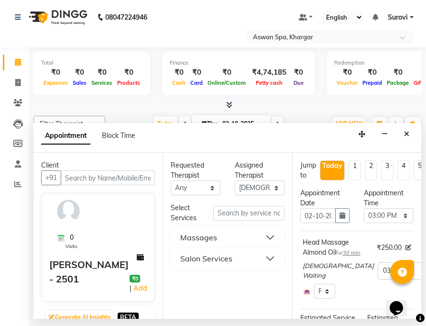
click at [268, 259] on button "Salon Services" at bounding box center [228, 258] width 106 height 17
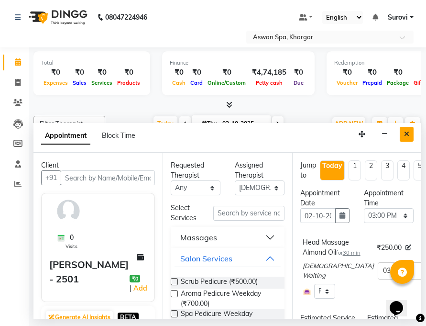
click at [411, 135] on button "Close" at bounding box center [407, 134] width 14 height 15
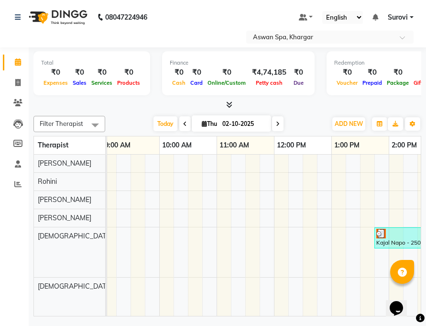
scroll to position [0, 52]
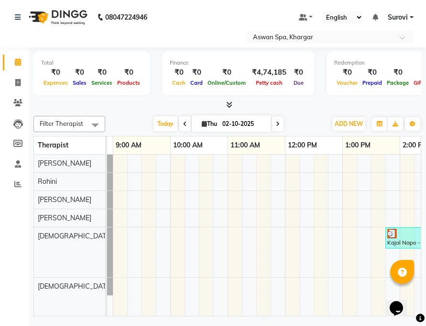
drag, startPoint x: 168, startPoint y: 308, endPoint x: 204, endPoint y: 308, distance: 35.4
click at [204, 308] on div "Kajal Napo - 2501, TK02, 01:45 PM-03:00 PM, Swedish Kajal Napo - 2501, TK02, 03…" at bounding box center [264, 234] width 314 height 161
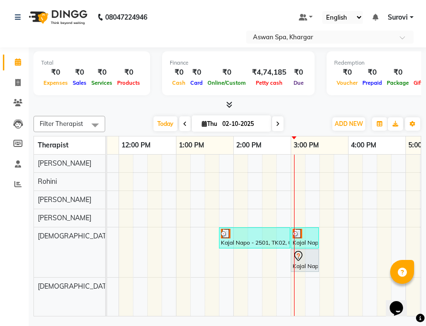
scroll to position [0, 219]
click at [227, 243] on div "Kajal Napo - 2501, TK02, 01:45 PM-03:00 PM, Swedish" at bounding box center [253, 238] width 69 height 18
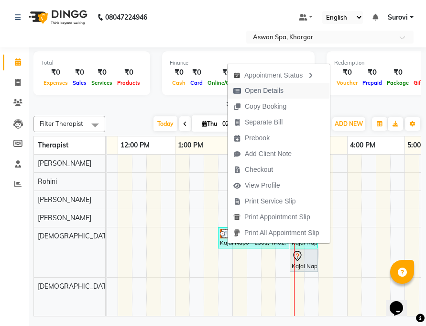
click at [268, 91] on span "Open Details" at bounding box center [264, 91] width 39 height 10
select select "3"
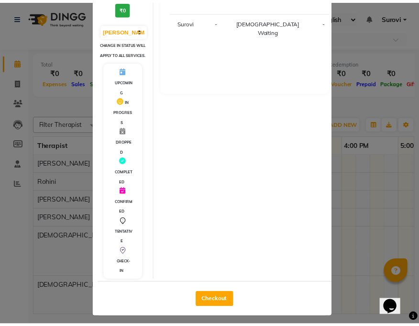
scroll to position [149, 0]
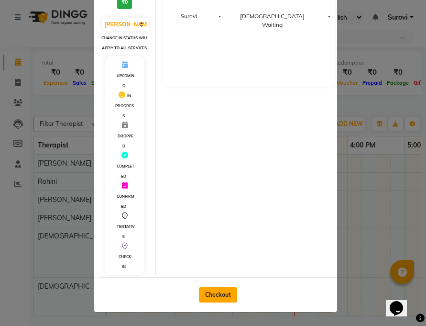
click at [216, 295] on button "Checkout" at bounding box center [218, 294] width 38 height 15
select select "service"
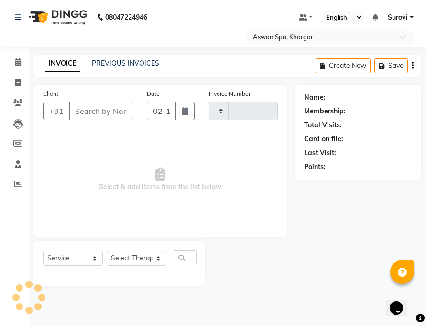
type input "0701"
select select "7449"
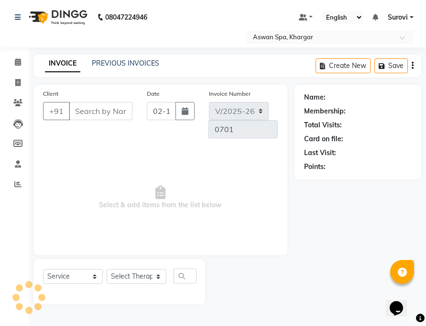
type input "9736734051"
select select "66229"
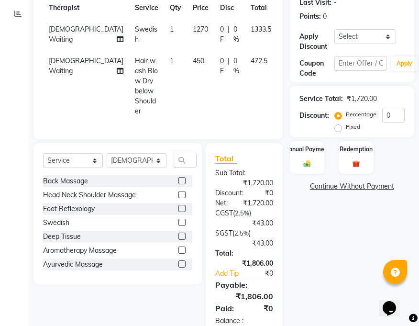
scroll to position [154, 0]
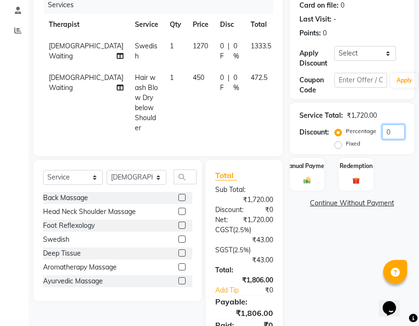
drag, startPoint x: 393, startPoint y: 122, endPoint x: 385, endPoint y: 122, distance: 7.2
click at [385, 124] on input "0" at bounding box center [393, 131] width 22 height 15
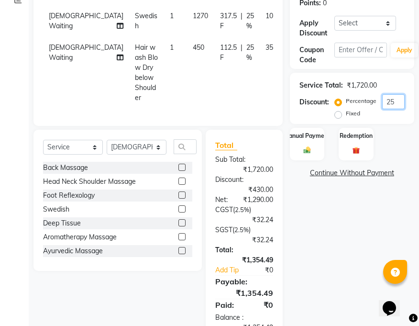
scroll to position [136, 0]
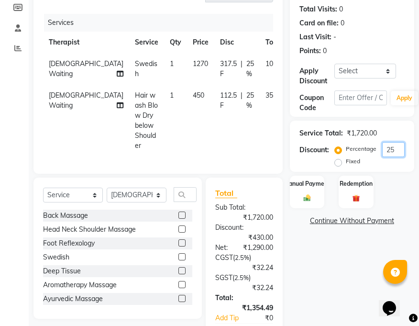
type input "25"
click at [305, 97] on icon at bounding box center [307, 93] width 5 height 7
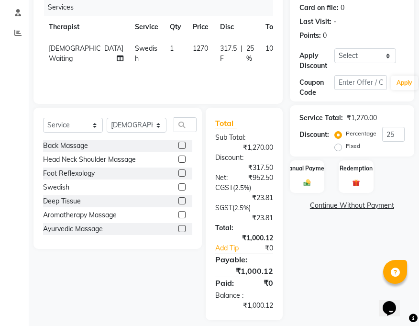
scroll to position [160, 0]
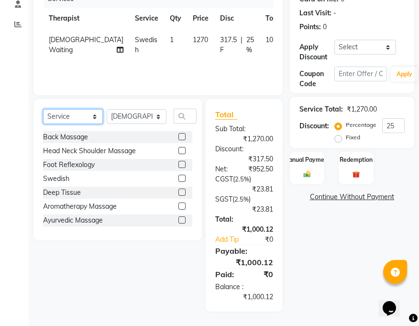
click at [93, 113] on select "Select Service Product Membership Package Voucher Prepaid Gift Card" at bounding box center [73, 116] width 60 height 15
click at [182, 118] on input "text" at bounding box center [185, 116] width 23 height 15
click at [186, 117] on input "text" at bounding box center [185, 116] width 23 height 15
click at [85, 111] on select "Select Service Product Membership Package Voucher Prepaid Gift Card" at bounding box center [73, 116] width 60 height 15
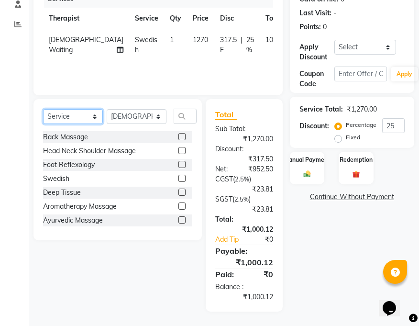
select select "select"
click at [43, 109] on select "Select Service Product Membership Package Voucher Prepaid Gift Card" at bounding box center [73, 116] width 60 height 15
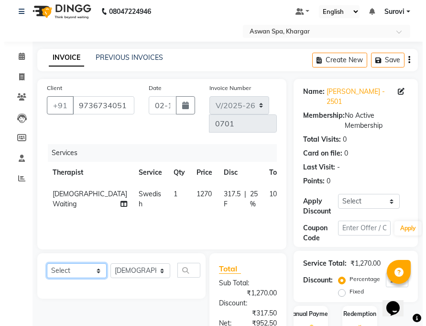
scroll to position [0, 0]
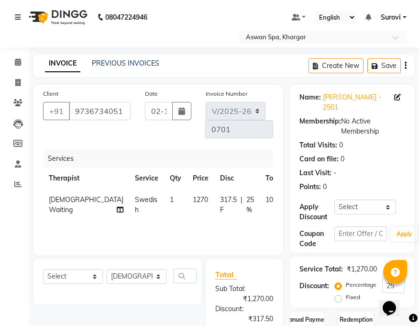
click at [305, 196] on icon at bounding box center [307, 198] width 5 height 7
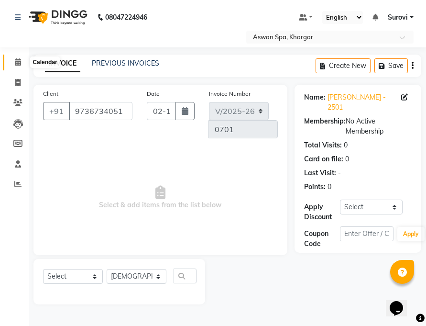
click at [19, 61] on icon at bounding box center [18, 61] width 6 height 7
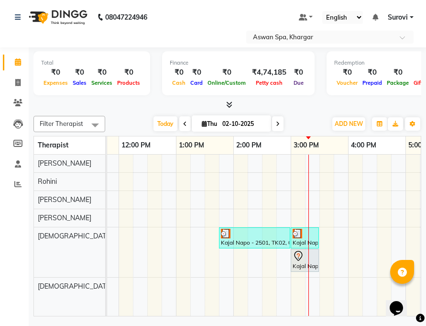
scroll to position [0, 278]
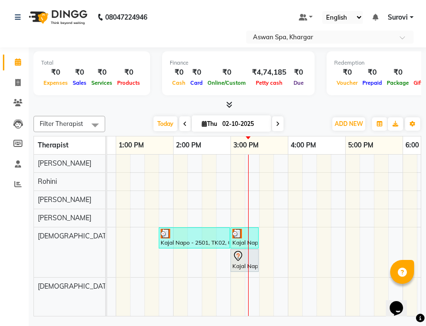
click at [238, 265] on div "Kajal Napo - 2501, TK03, 03:00 PM-03:30 PM, Head Massage Almond Oil" at bounding box center [244, 260] width 26 height 20
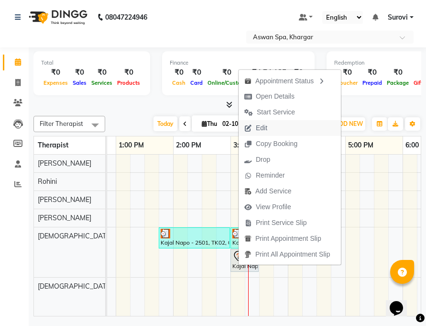
click at [262, 124] on span "Edit" at bounding box center [261, 128] width 11 height 10
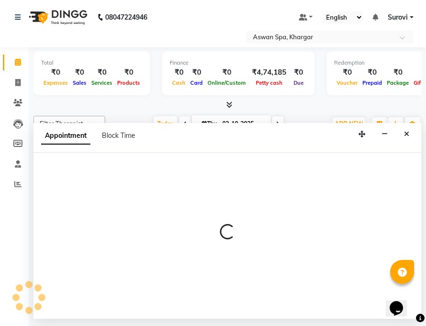
select select "tentative"
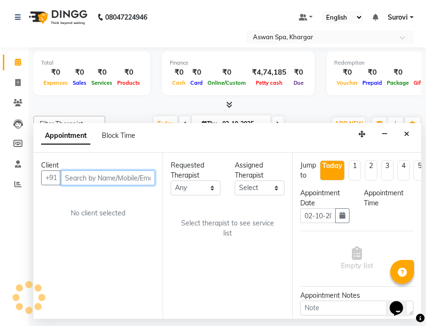
select select "66229"
select select "900"
select select "3733"
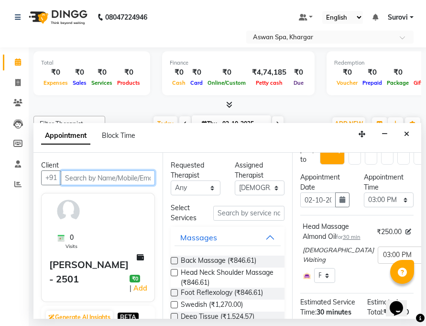
scroll to position [111, 0]
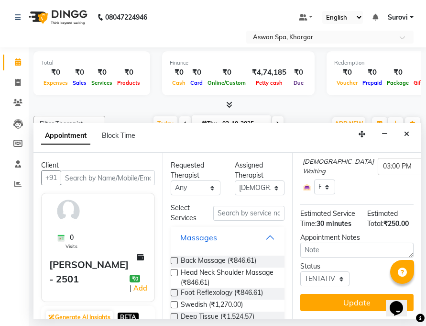
click at [265, 236] on button "Massages" at bounding box center [228, 237] width 106 height 17
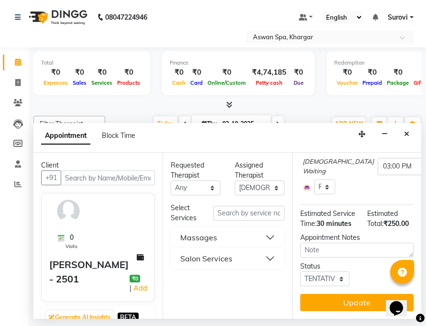
click at [270, 231] on button "Massages" at bounding box center [228, 237] width 106 height 17
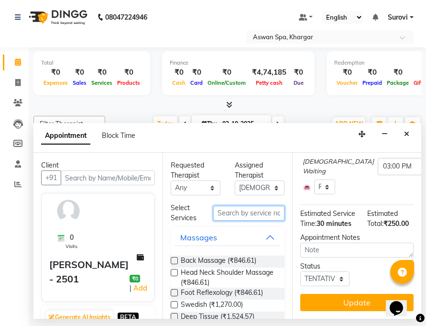
click at [250, 211] on input "text" at bounding box center [248, 213] width 71 height 15
click at [202, 301] on span "Swedish (₹1,270.00)" at bounding box center [212, 305] width 62 height 12
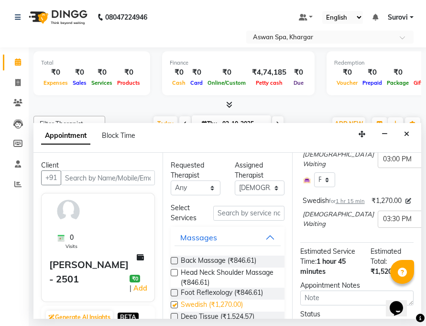
checkbox input "false"
click at [241, 214] on input "text" at bounding box center [248, 213] width 71 height 15
click at [263, 233] on button "Massages" at bounding box center [228, 237] width 106 height 17
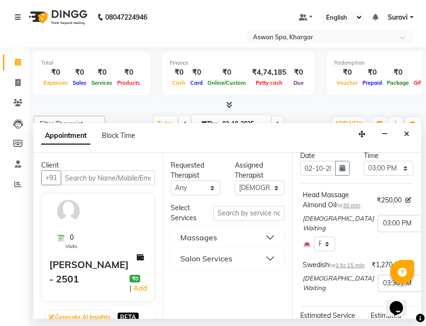
scroll to position [64, 0]
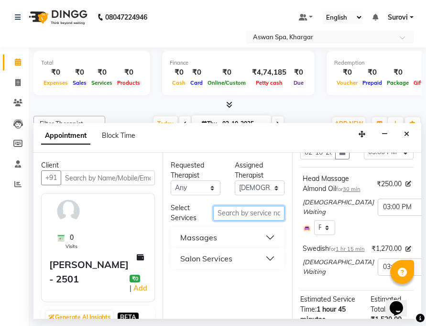
click at [259, 215] on input "text" at bounding box center [248, 213] width 71 height 15
click at [255, 213] on input "Hair" at bounding box center [248, 213] width 71 height 15
type input "Hair wash"
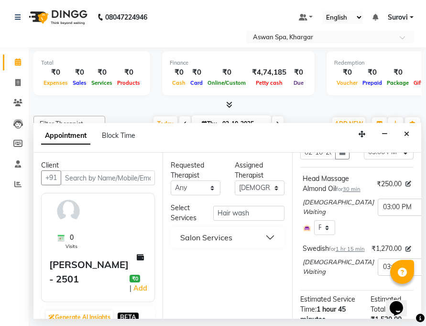
click at [260, 236] on button "Salon Services" at bounding box center [228, 237] width 106 height 17
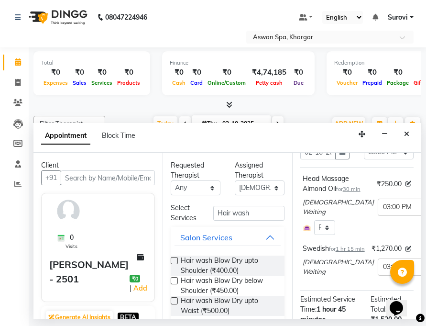
click at [175, 260] on label at bounding box center [174, 260] width 7 height 7
click at [175, 260] on input "checkbox" at bounding box center [174, 261] width 6 height 6
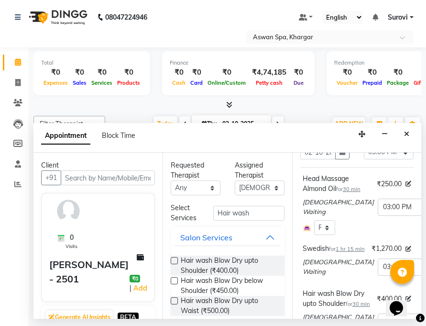
click at [175, 260] on label at bounding box center [174, 260] width 7 height 7
click at [175, 260] on input "checkbox" at bounding box center [174, 261] width 6 height 6
click at [175, 260] on label at bounding box center [174, 260] width 7 height 7
click at [175, 260] on input "checkbox" at bounding box center [174, 261] width 6 height 6
checkbox input "false"
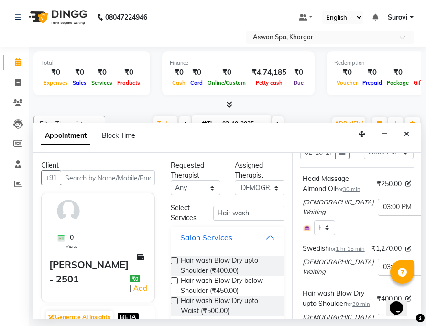
click at [174, 278] on label at bounding box center [174, 280] width 7 height 7
click at [174, 278] on input "checkbox" at bounding box center [174, 281] width 6 height 6
checkbox input "false"
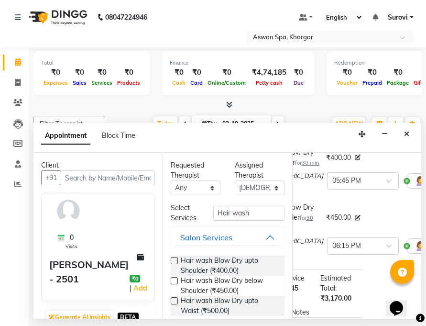
scroll to position [315, 55]
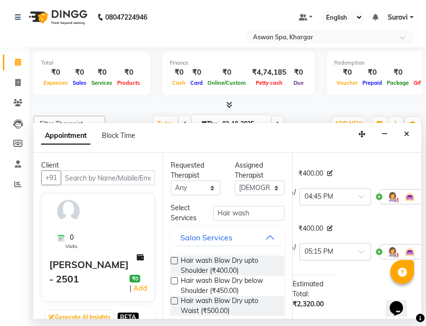
scroll to position [211, 78]
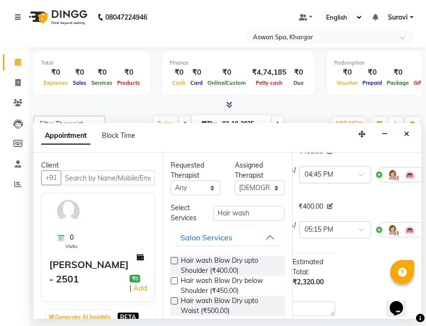
click at [426, 232] on icon at bounding box center [431, 229] width 6 height 7
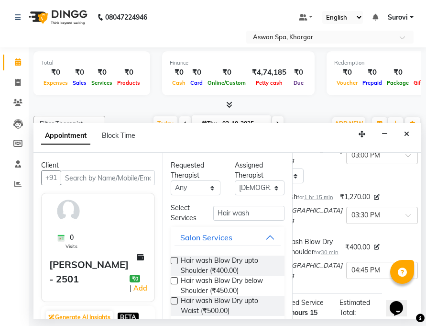
scroll to position [115, 0]
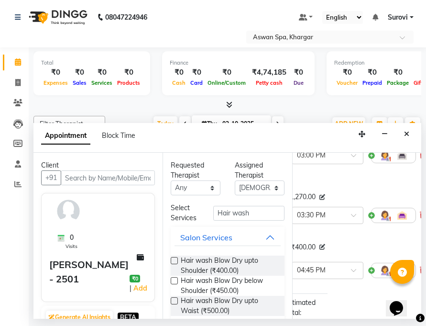
drag, startPoint x: 354, startPoint y: 313, endPoint x: 1, endPoint y: 9, distance: 466.3
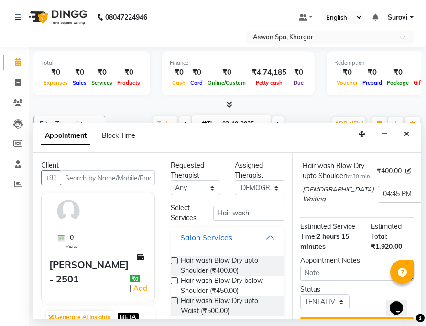
scroll to position [242, 0]
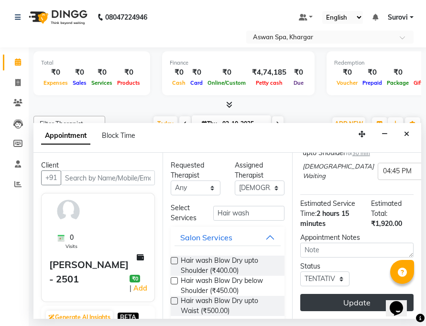
click at [357, 295] on button "Update" at bounding box center [356, 302] width 113 height 17
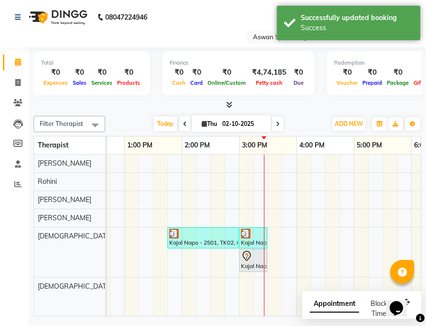
scroll to position [0, 250]
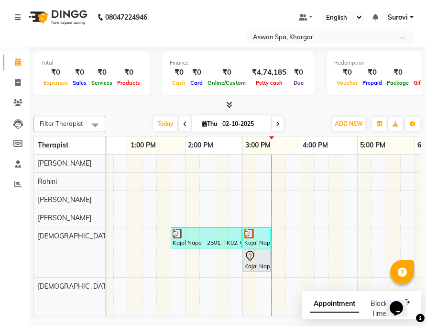
click at [174, 234] on img at bounding box center [178, 234] width 10 height 10
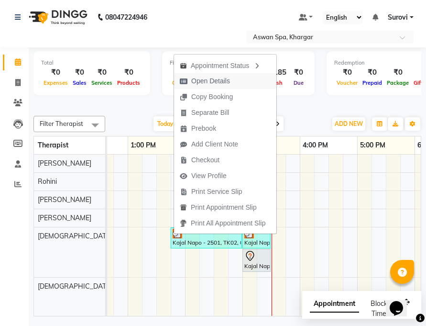
click at [237, 85] on button "Open Details" at bounding box center [225, 81] width 102 height 16
select select "3"
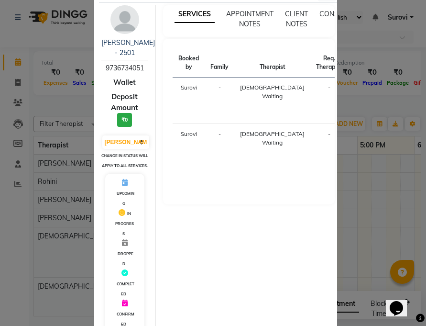
scroll to position [6, 0]
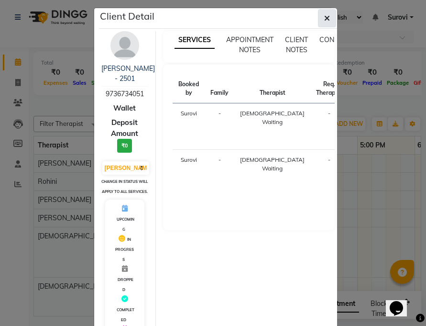
click at [324, 18] on icon "button" at bounding box center [327, 18] width 6 height 8
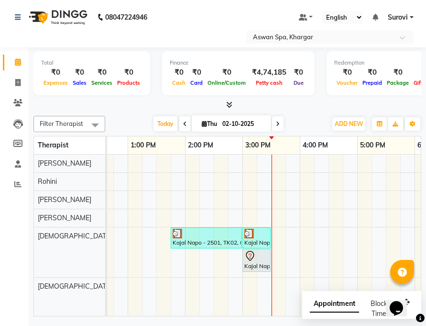
click at [254, 232] on div at bounding box center [256, 234] width 24 height 10
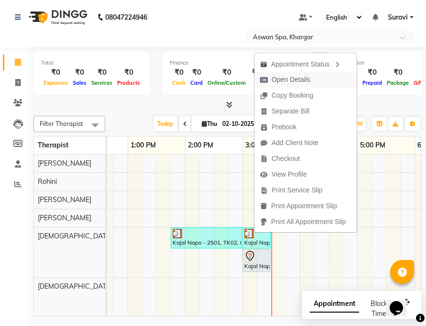
click at [293, 77] on span "Open Details" at bounding box center [291, 80] width 39 height 10
select select "3"
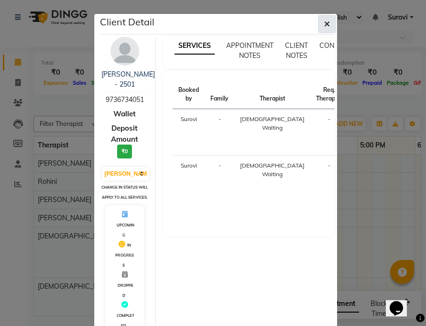
click at [324, 22] on icon "button" at bounding box center [327, 24] width 6 height 8
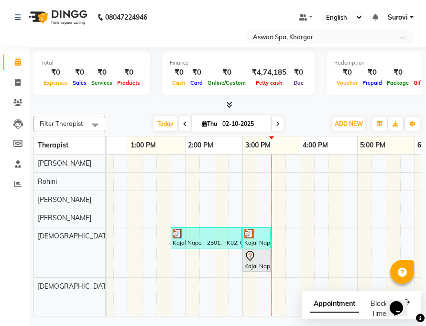
click at [256, 263] on div "Kajal Napo - 2501, TK03, 03:00 PM-03:30 PM, Head Massage Almond Oil" at bounding box center [256, 260] width 26 height 20
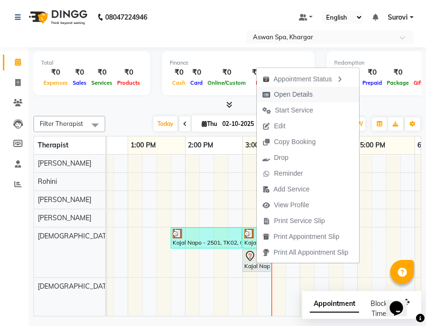
click at [300, 94] on span "Open Details" at bounding box center [293, 94] width 39 height 10
select select "7"
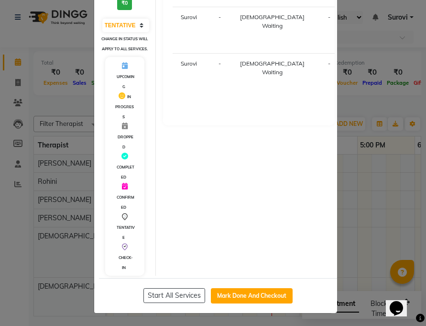
scroll to position [149, 0]
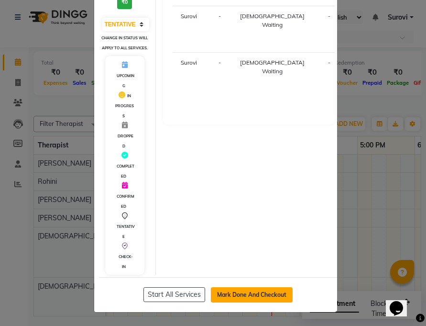
click at [254, 293] on button "Mark Done And Checkout" at bounding box center [252, 294] width 82 height 15
select select "7449"
select select "service"
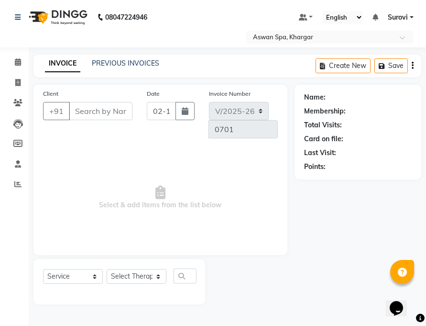
type input "9736734051"
select select "66229"
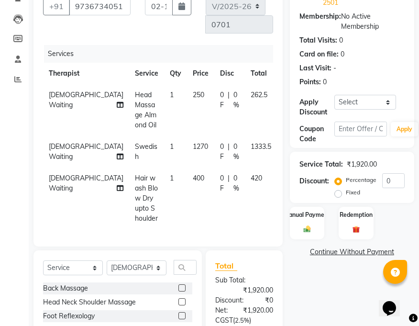
scroll to position [62, 0]
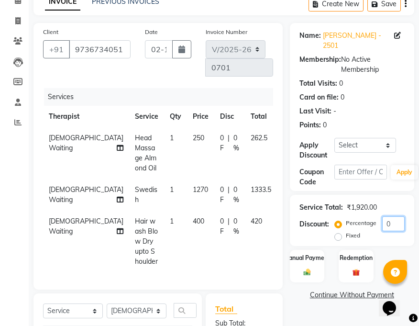
drag, startPoint x: 392, startPoint y: 214, endPoint x: 376, endPoint y: 214, distance: 16.3
click at [376, 216] on div "Percentage Fixed 0" at bounding box center [371, 229] width 68 height 26
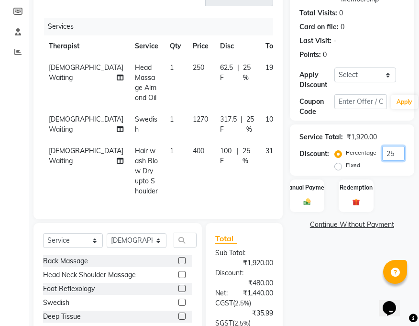
scroll to position [110, 0]
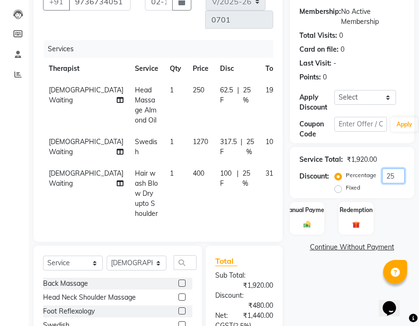
click at [396, 168] on input "25" at bounding box center [393, 175] width 22 height 15
click at [395, 168] on input "20" at bounding box center [393, 175] width 22 height 15
type input "2"
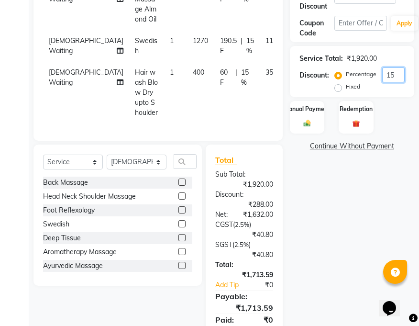
scroll to position [157, 0]
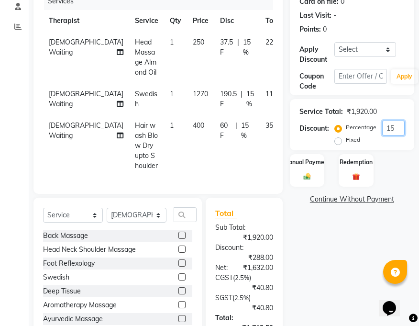
click at [396, 121] on input "15" at bounding box center [393, 128] width 22 height 15
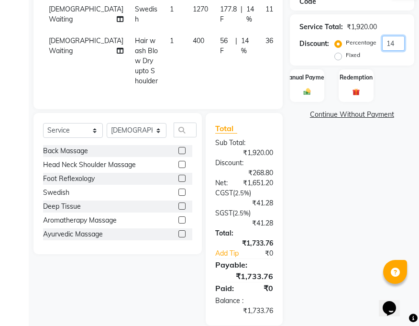
scroll to position [225, 0]
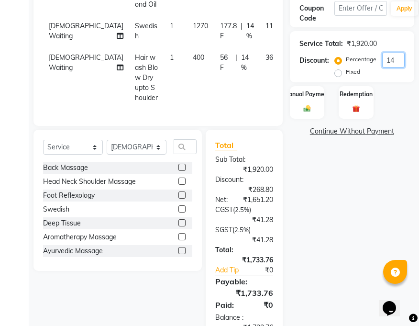
click at [395, 53] on input "14" at bounding box center [393, 60] width 22 height 15
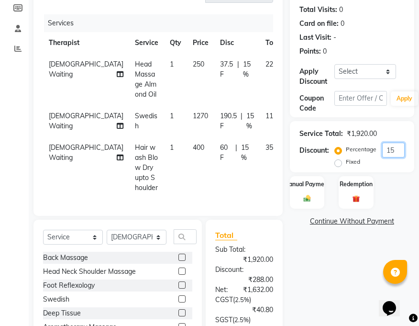
scroll to position [130, 0]
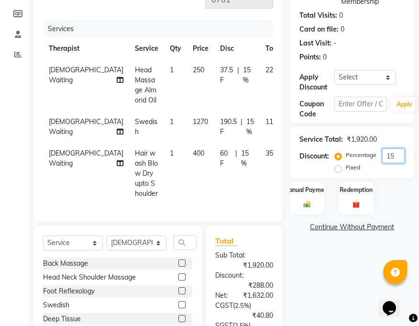
type input "15"
click at [243, 67] on span "15 %" at bounding box center [248, 75] width 11 height 20
select select "66229"
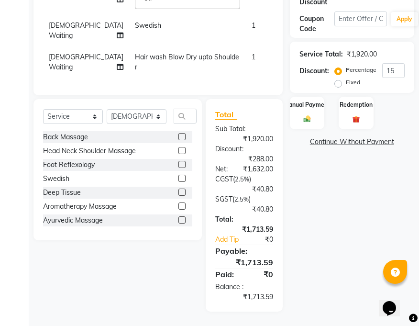
scroll to position [194, 0]
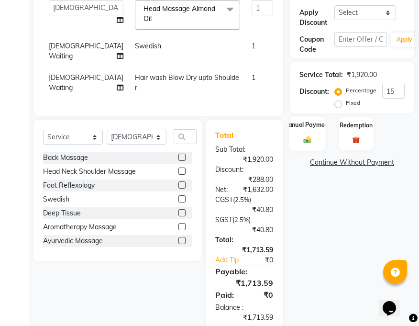
click at [310, 123] on div "Manual Payment" at bounding box center [307, 133] width 36 height 34
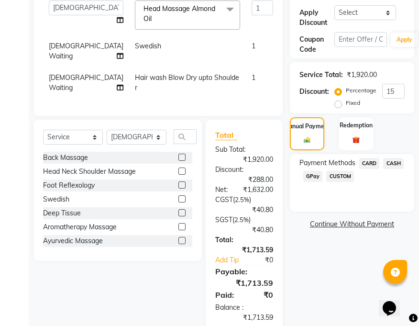
click at [313, 171] on span "GPay" at bounding box center [313, 176] width 20 height 11
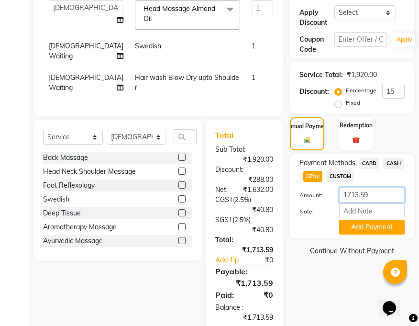
drag, startPoint x: 369, startPoint y: 186, endPoint x: 352, endPoint y: 185, distance: 17.8
click at [352, 187] on input "1713.59" at bounding box center [372, 194] width 66 height 15
type input "1725"
click at [364, 220] on button "Add Payment" at bounding box center [372, 227] width 66 height 15
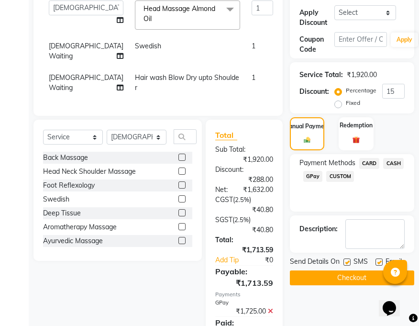
click at [344, 270] on button "Checkout" at bounding box center [352, 277] width 124 height 15
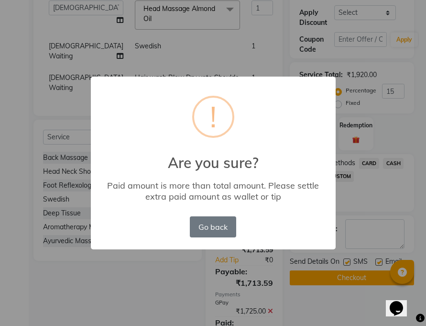
click at [239, 231] on div "× ! Are you sure? Paid amount is more than total amount. Please settle extra pa…" at bounding box center [213, 163] width 245 height 173
click at [239, 229] on div "× ! Are you sure? Paid amount is more than total amount. Please settle extra pa…" at bounding box center [213, 163] width 245 height 173
drag, startPoint x: 239, startPoint y: 229, endPoint x: 232, endPoint y: 230, distance: 7.2
click at [239, 229] on div "× ! Are you sure? Paid amount is more than total amount. Please settle extra pa…" at bounding box center [213, 163] width 245 height 173
click at [232, 230] on button "Go back" at bounding box center [213, 226] width 46 height 21
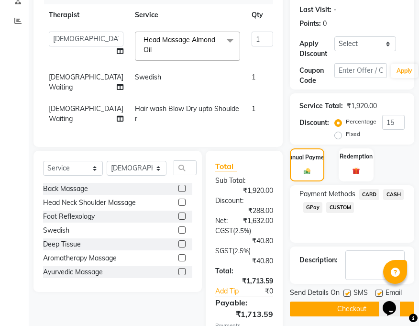
click at [369, 200] on div "Payment Methods CARD CASH GPay CUSTOM" at bounding box center [352, 213] width 124 height 57
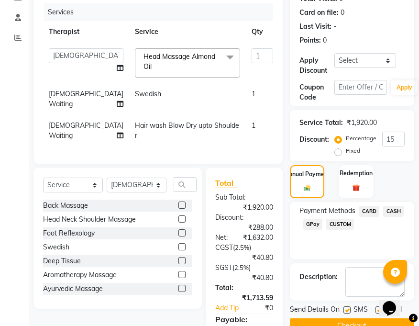
click at [366, 226] on div "Payment Methods CARD CASH GPay CUSTOM" at bounding box center [352, 230] width 124 height 57
click at [310, 219] on span "GPay" at bounding box center [313, 224] width 20 height 11
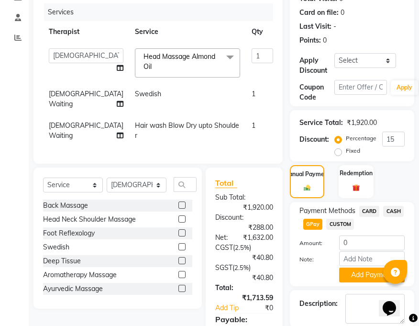
scroll to position [242, 0]
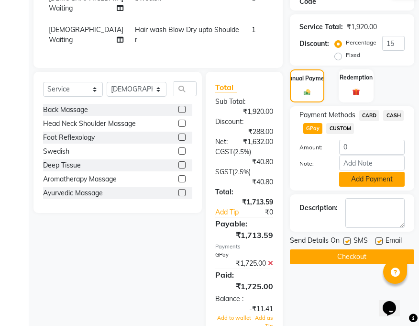
click at [374, 172] on button "Add Payment" at bounding box center [372, 179] width 66 height 15
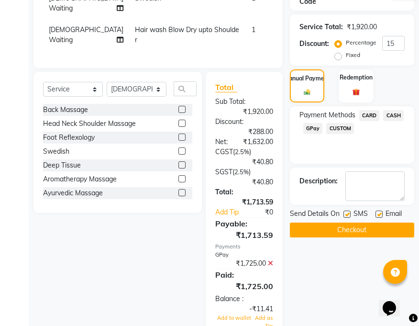
click at [310, 123] on span "GPay" at bounding box center [313, 128] width 20 height 11
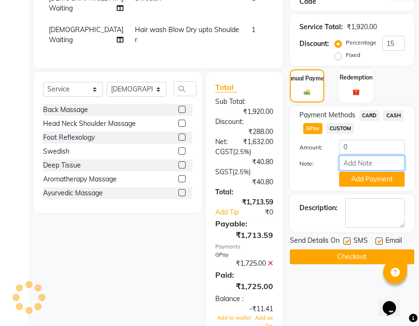
click at [359, 155] on input "Note:" at bounding box center [372, 162] width 66 height 15
type input "1725"
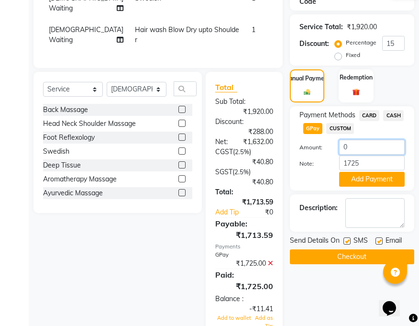
drag, startPoint x: 352, startPoint y: 139, endPoint x: 341, endPoint y: 138, distance: 11.0
click at [341, 140] on input "0" at bounding box center [372, 147] width 66 height 15
type input "1725"
drag, startPoint x: 363, startPoint y: 153, endPoint x: 334, endPoint y: 153, distance: 28.2
click at [334, 155] on div "1725" at bounding box center [372, 162] width 80 height 15
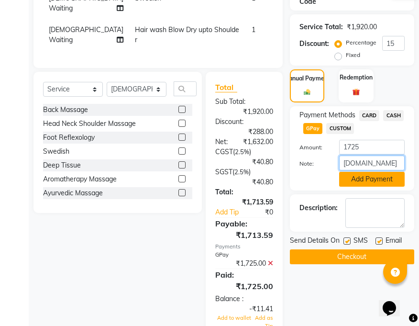
type input "[DOMAIN_NAME]"
click at [384, 172] on button "Add Payment" at bounding box center [372, 179] width 66 height 15
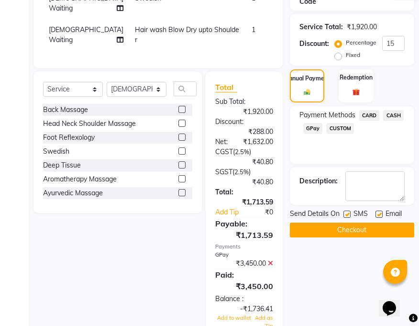
scroll to position [290, 0]
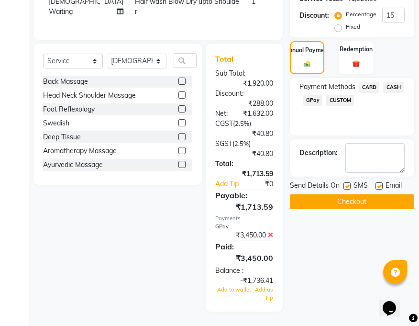
click at [272, 238] on icon at bounding box center [270, 234] width 5 height 7
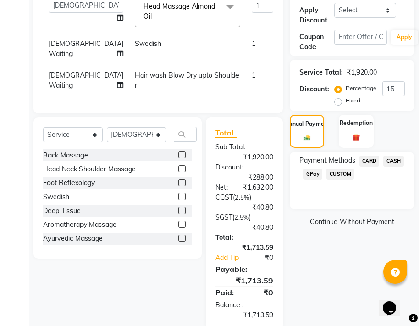
scroll to position [194, 0]
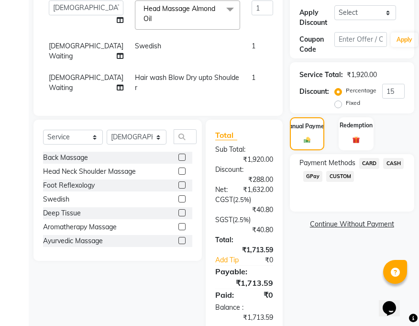
click at [314, 171] on span "GPay" at bounding box center [313, 176] width 20 height 11
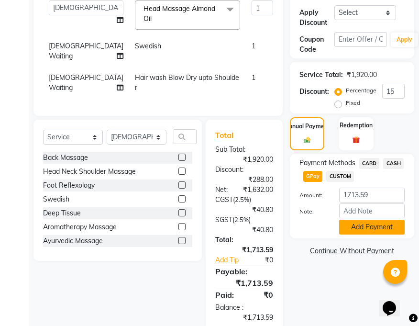
click at [368, 220] on button "Add Payment" at bounding box center [372, 227] width 66 height 15
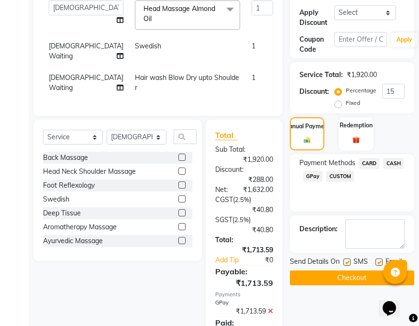
click at [350, 270] on button "Checkout" at bounding box center [352, 277] width 124 height 15
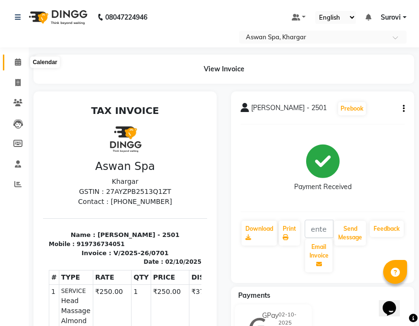
click at [18, 60] on icon at bounding box center [18, 61] width 6 height 7
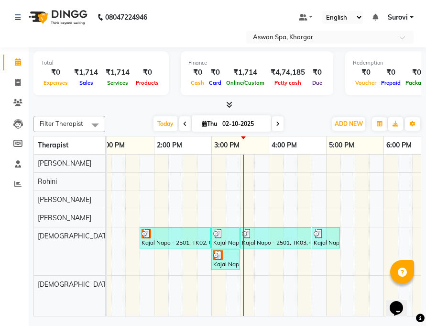
scroll to position [0, 298]
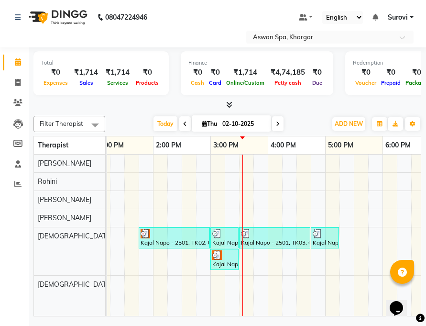
click at [219, 258] on img at bounding box center [217, 255] width 10 height 10
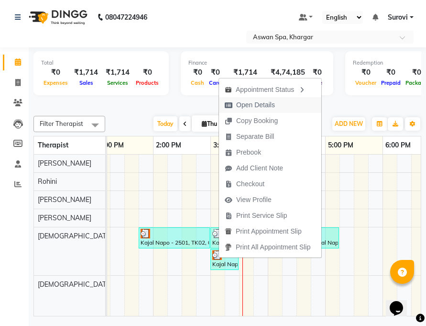
click at [261, 101] on span "Open Details" at bounding box center [255, 105] width 39 height 10
select select "3"
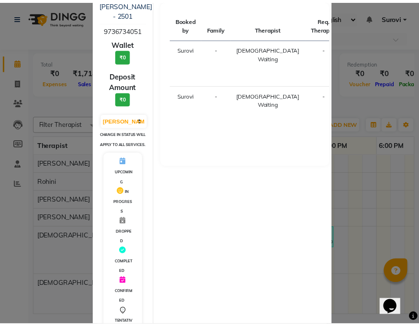
scroll to position [166, 0]
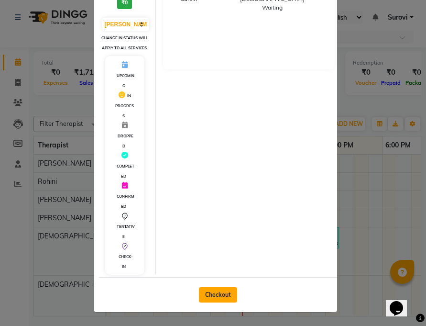
click at [215, 290] on button "Checkout" at bounding box center [218, 294] width 38 height 15
select select "7449"
select select "service"
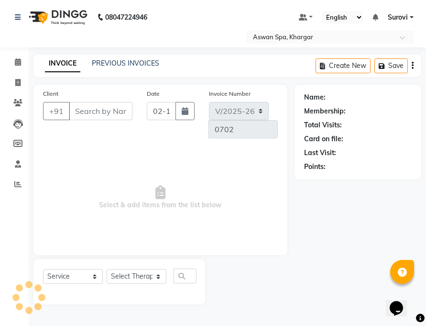
type input "9736734051"
select select "66229"
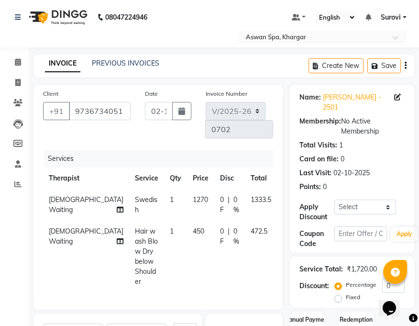
click at [406, 66] on icon "button" at bounding box center [406, 66] width 2 height 0
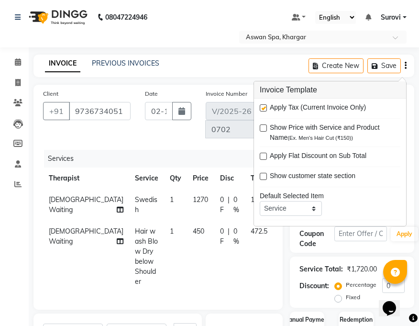
click at [406, 66] on icon "button" at bounding box center [406, 66] width 2 height 0
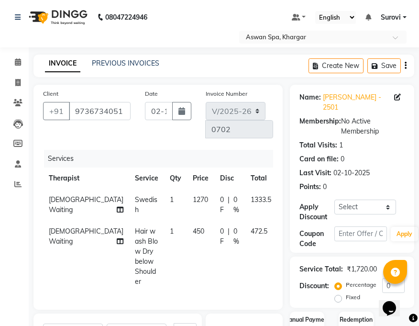
click at [286, 228] on icon at bounding box center [288, 229] width 5 height 7
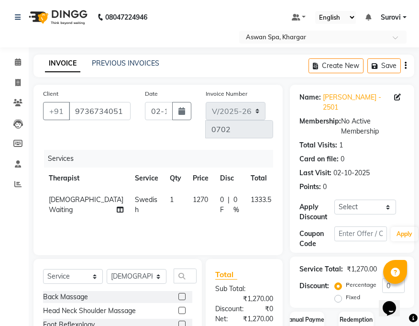
click at [286, 195] on icon at bounding box center [288, 198] width 5 height 7
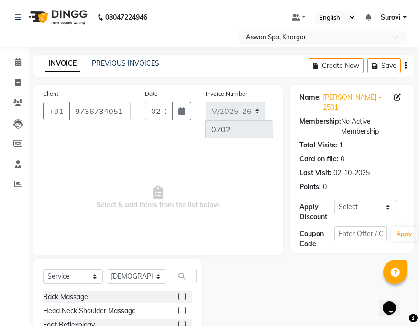
click at [405, 66] on icon "button" at bounding box center [406, 66] width 2 height 0
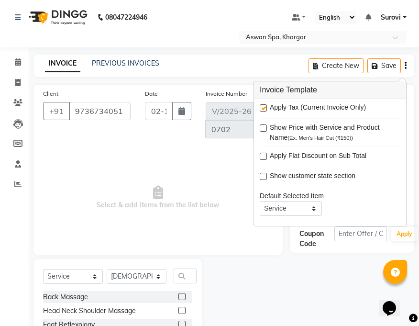
click at [405, 66] on icon "button" at bounding box center [406, 66] width 2 height 0
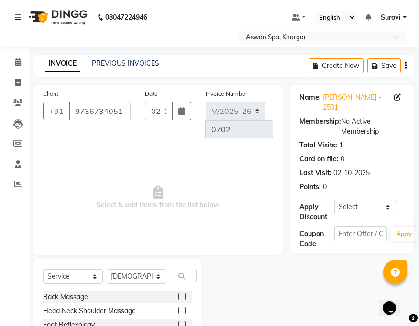
click at [64, 61] on link "INVOICE" at bounding box center [62, 63] width 35 height 17
click at [405, 65] on button "button" at bounding box center [406, 66] width 2 height 22
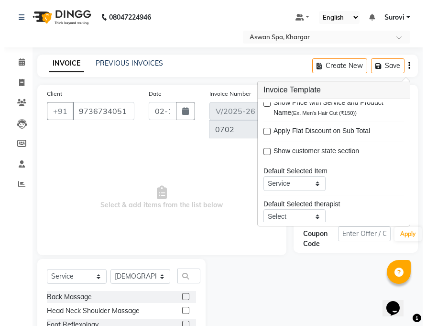
scroll to position [47, 0]
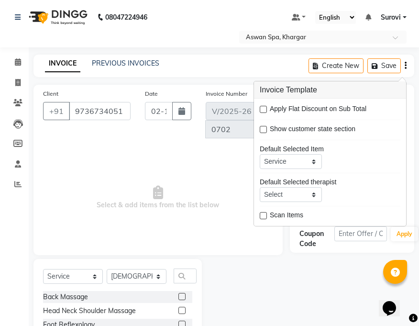
click at [108, 177] on span "Select & add items from the list below" at bounding box center [158, 198] width 230 height 96
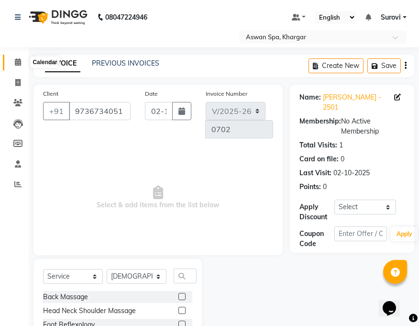
click at [19, 63] on icon at bounding box center [18, 61] width 6 height 7
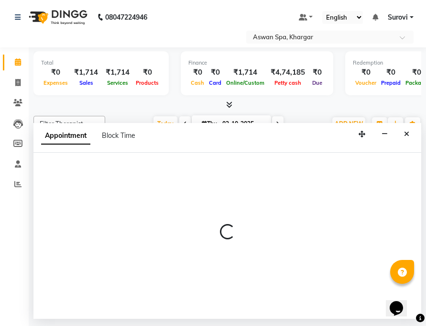
select select "66229"
select select "tentative"
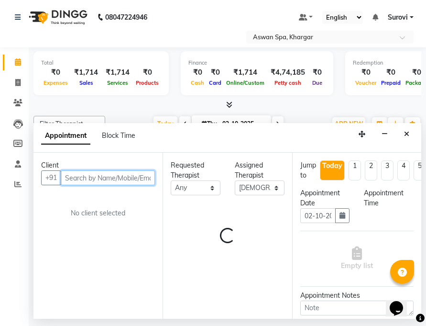
select select "585"
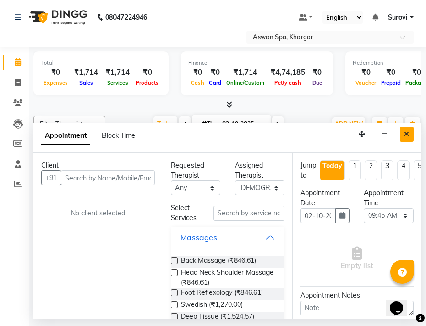
click at [409, 130] on button "Close" at bounding box center [407, 134] width 14 height 15
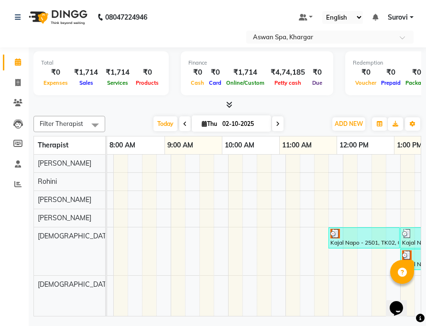
scroll to position [0, 260]
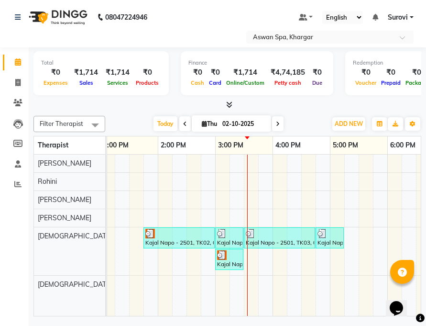
click at [147, 236] on img at bounding box center [150, 234] width 10 height 10
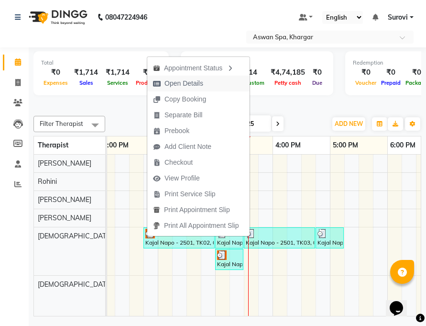
click at [202, 77] on span "Open Details" at bounding box center [178, 84] width 62 height 16
select select "3"
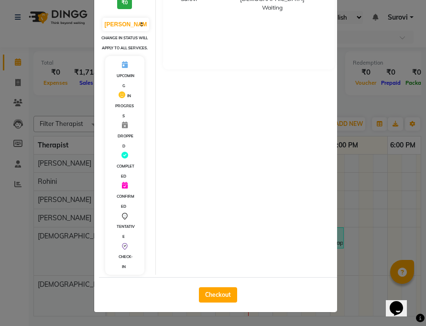
click at [218, 288] on button "Checkout" at bounding box center [218, 294] width 38 height 15
select select "service"
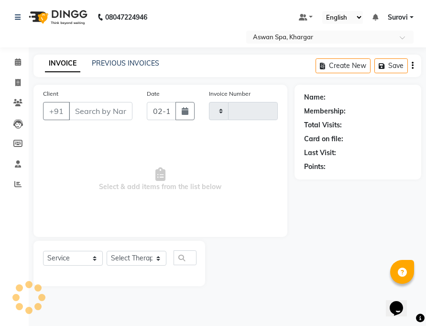
type input "0702"
select select "7449"
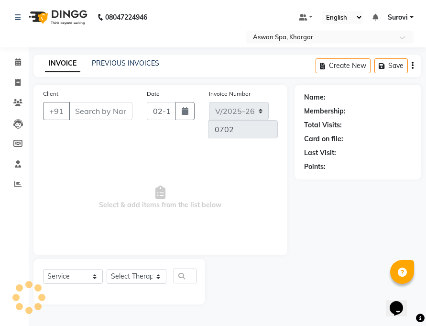
type input "9736734051"
select select "66229"
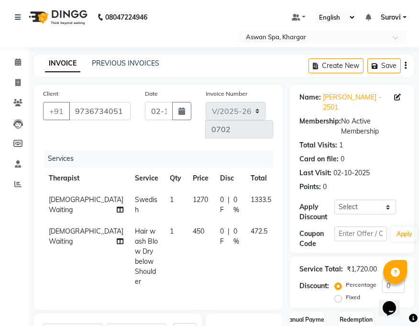
click at [405, 66] on icon "button" at bounding box center [406, 66] width 2 height 0
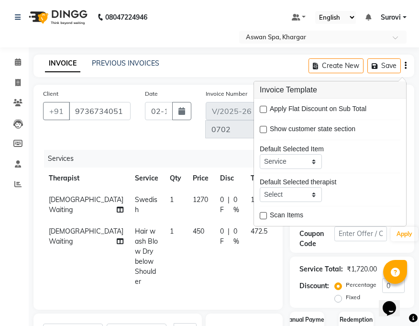
click at [283, 229] on div at bounding box center [293, 229] width 20 height 7
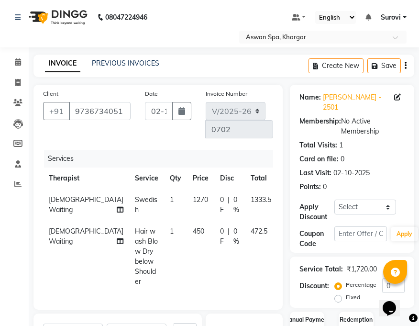
click at [283, 195] on div at bounding box center [293, 198] width 20 height 7
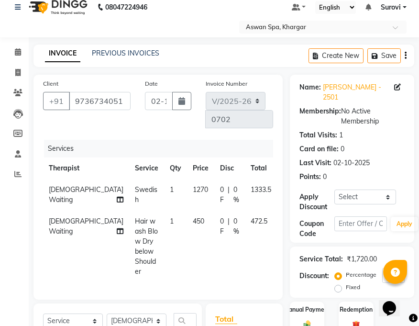
scroll to position [3, 0]
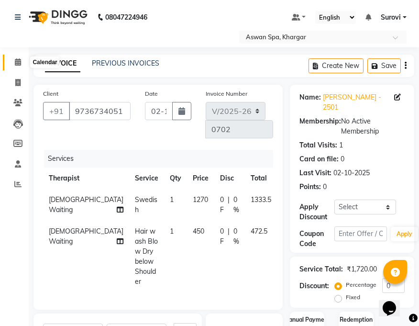
click at [19, 59] on icon at bounding box center [18, 61] width 6 height 7
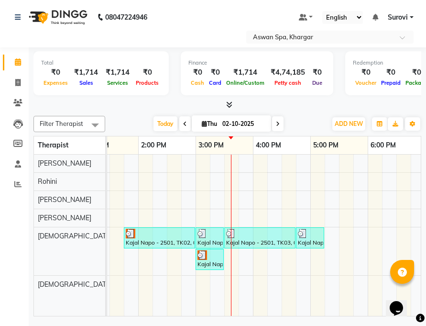
scroll to position [0, 290]
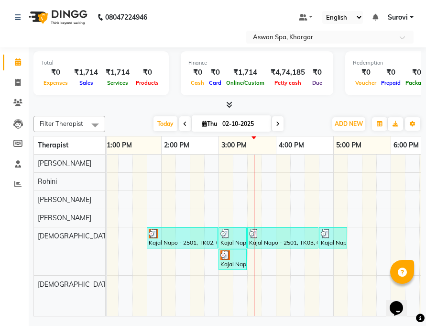
click at [276, 122] on icon at bounding box center [278, 124] width 4 height 6
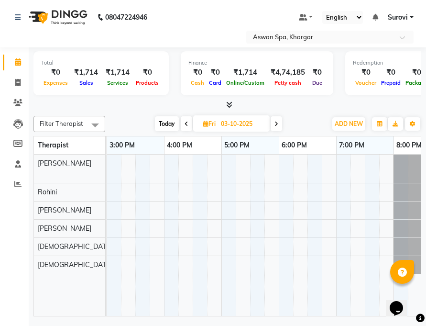
scroll to position [0, 388]
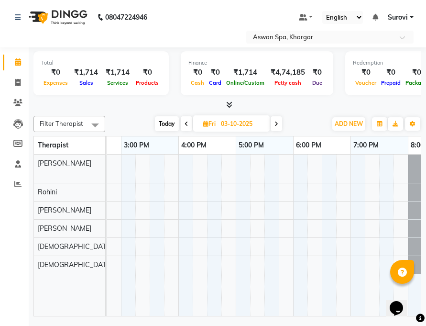
click at [188, 124] on span at bounding box center [186, 123] width 11 height 15
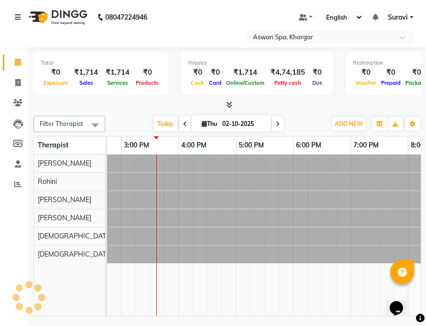
scroll to position [0, 402]
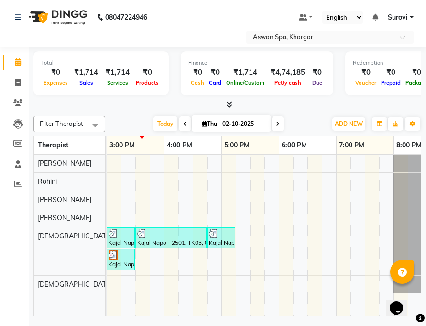
click at [277, 124] on icon at bounding box center [278, 124] width 4 height 6
type input "03-10-2025"
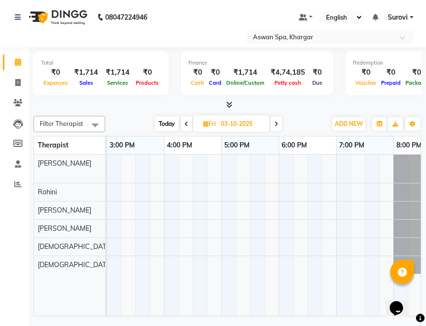
scroll to position [0, 321]
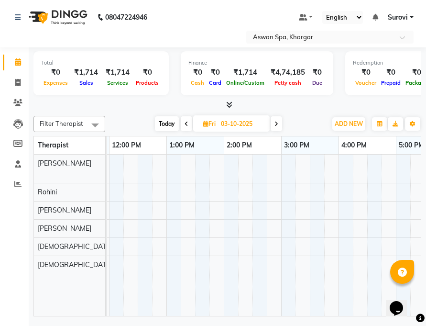
click at [229, 260] on div "[PERSON_NAME] A-1702, 09:45 AM-10:30 AM, Haircut [PERSON_NAME] A-1702, 10:30 AM…" at bounding box center [252, 234] width 746 height 161
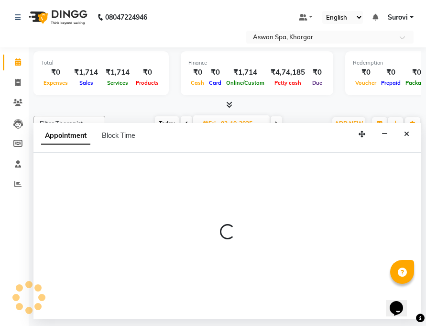
select select "66230"
select select "840"
select select "tentative"
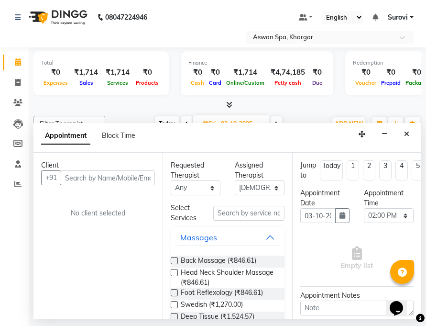
click at [127, 174] on input "text" at bounding box center [108, 177] width 94 height 15
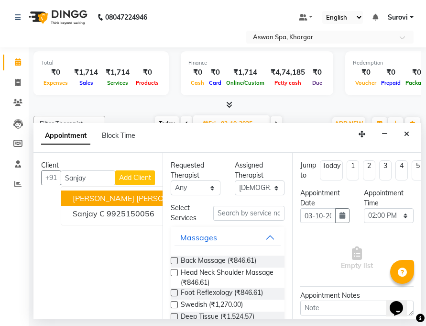
click at [149, 198] on span "[PERSON_NAME] [PERSON_NAME] - 603" at bounding box center [146, 198] width 147 height 10
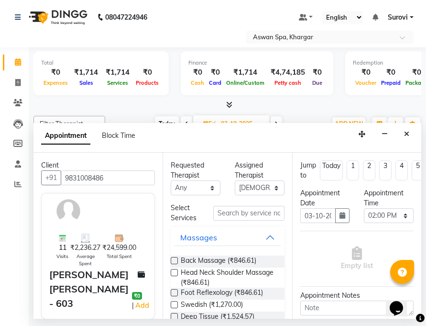
type input "9831008486"
click at [263, 236] on button "Massages" at bounding box center [228, 237] width 106 height 17
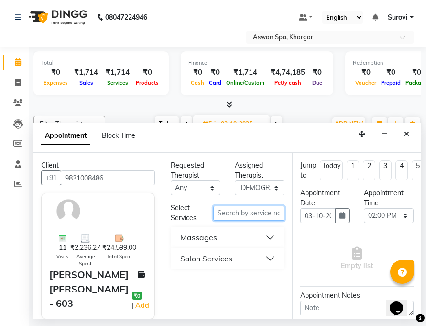
click at [254, 217] on input "text" at bounding box center [248, 213] width 71 height 15
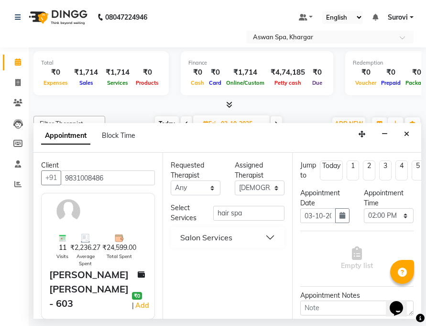
click at [270, 236] on button "Salon Services" at bounding box center [228, 237] width 106 height 17
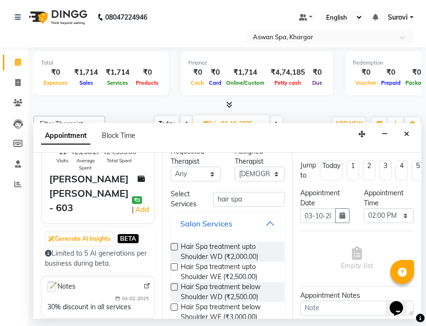
scroll to position [11, 0]
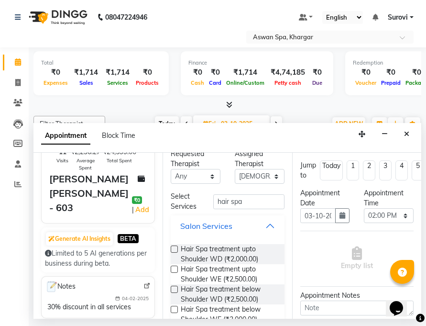
click at [262, 224] on button "Salon Services" at bounding box center [228, 225] width 106 height 17
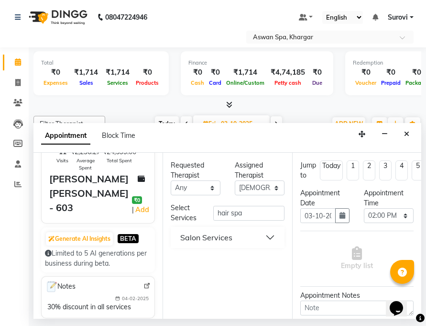
scroll to position [0, 0]
click at [248, 215] on input "hair spa" at bounding box center [248, 213] width 71 height 15
type input "hair spa men"
click at [275, 233] on button "Salon Services" at bounding box center [228, 237] width 106 height 17
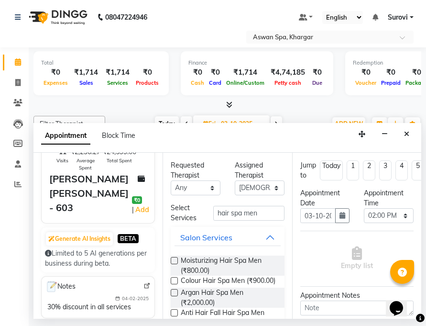
click at [174, 258] on label at bounding box center [174, 260] width 7 height 7
click at [174, 258] on input "checkbox" at bounding box center [174, 261] width 6 height 6
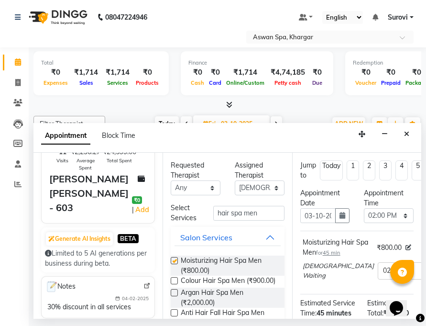
checkbox input "false"
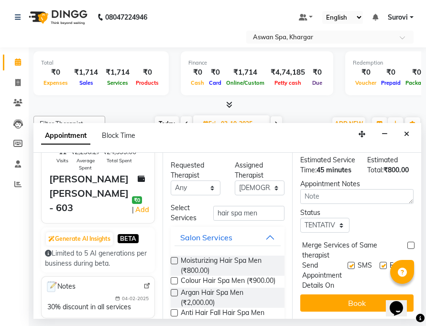
scroll to position [143, 0]
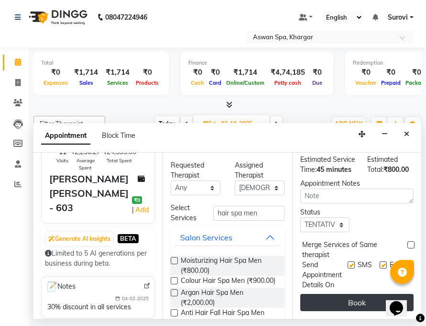
click at [371, 302] on button "Book" at bounding box center [356, 302] width 113 height 17
